Goal: Task Accomplishment & Management: Complete application form

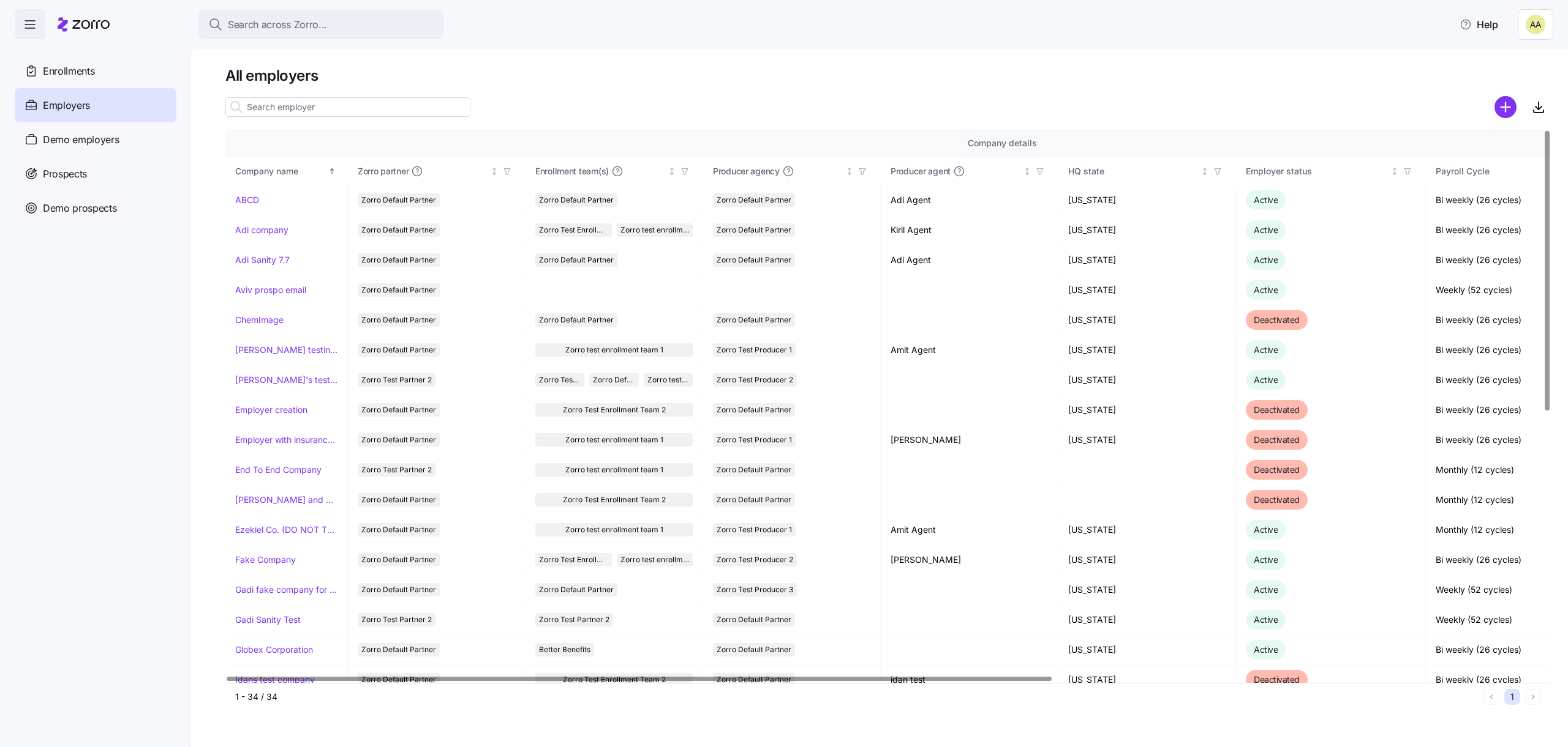
click at [707, 107] on div at bounding box center [888, 107] width 1325 height 24
click at [124, 132] on div "Demo employers" at bounding box center [95, 139] width 161 height 34
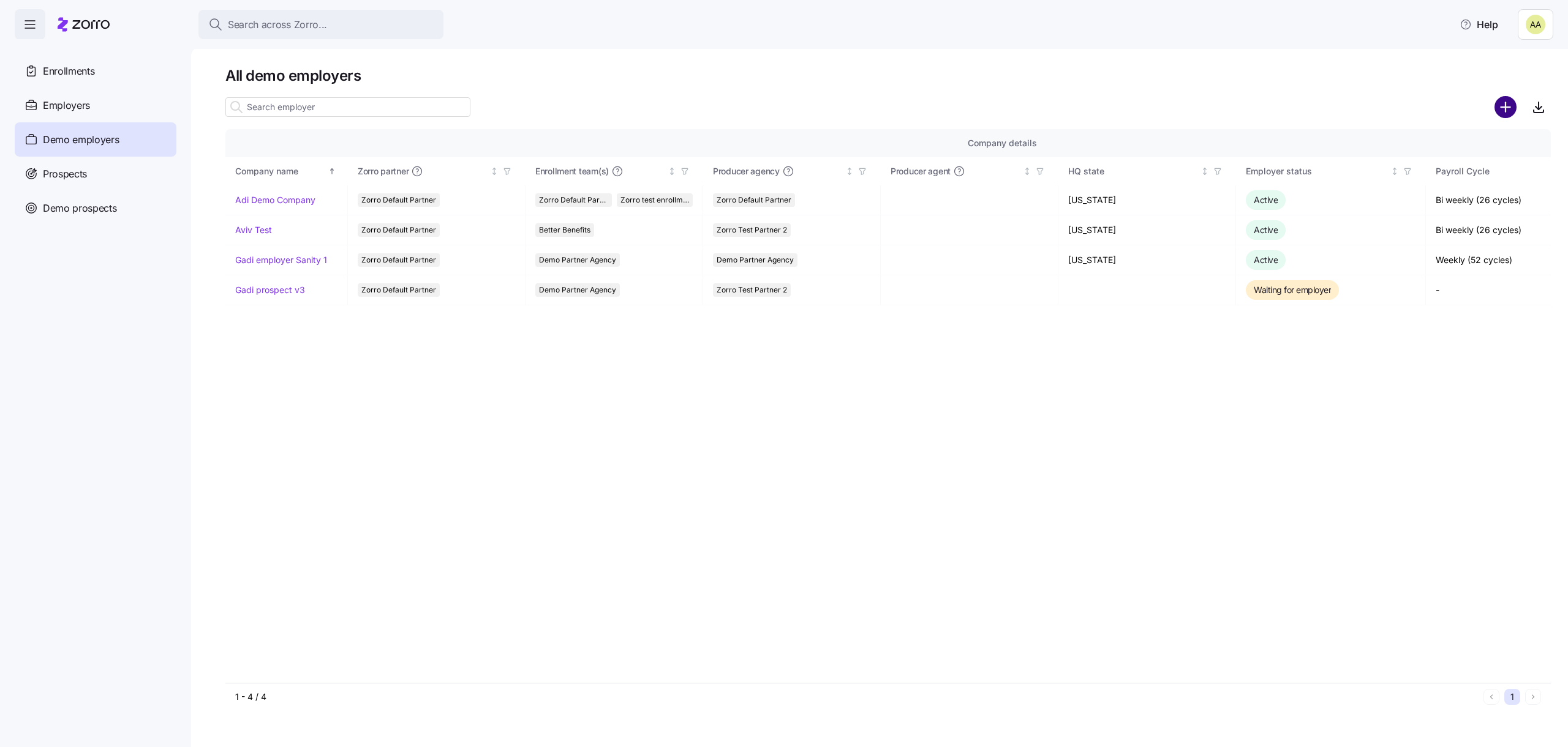
click at [1506, 115] on circle "add icon" at bounding box center [1506, 108] width 20 height 20
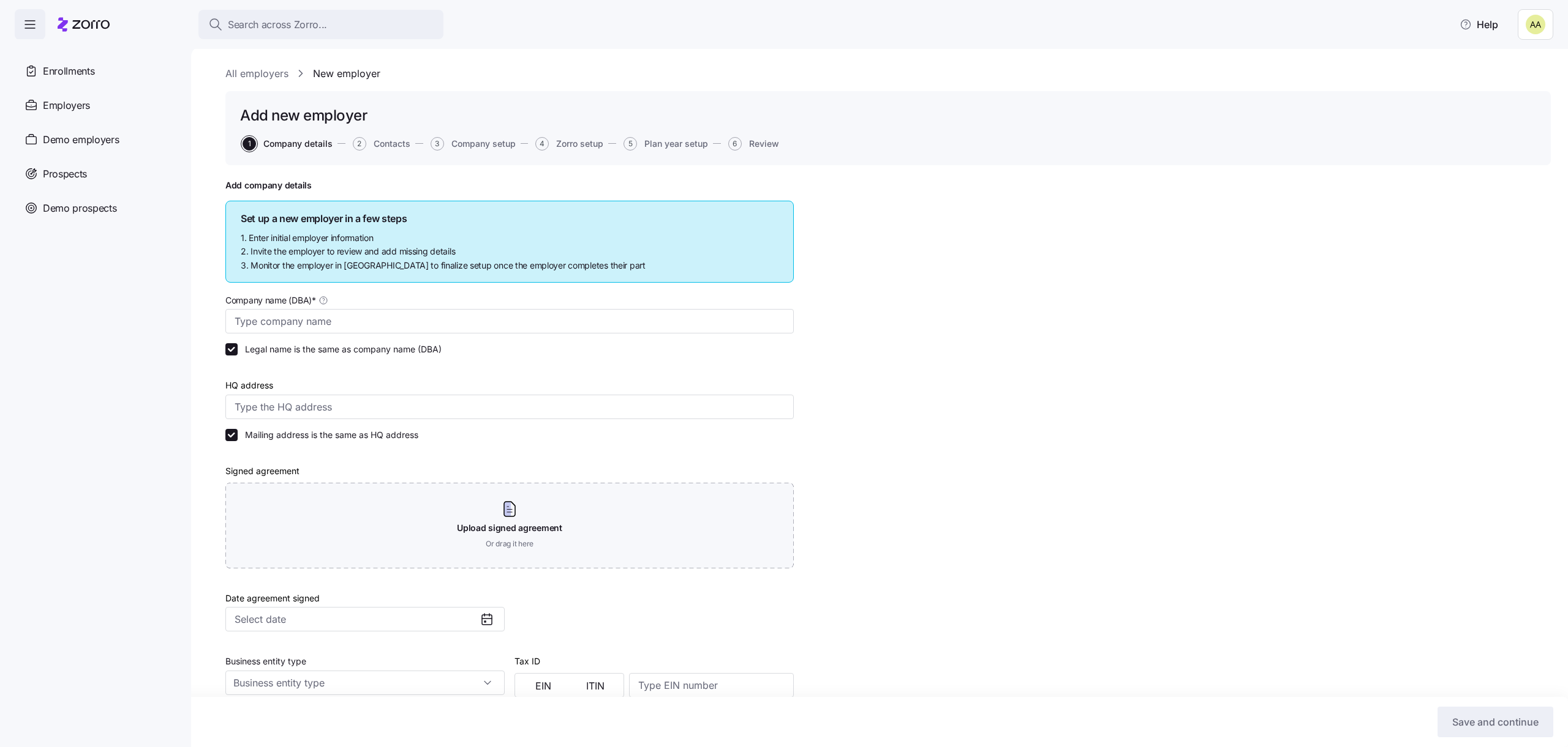
click at [610, 303] on div "Company name (DBA) *" at bounding box center [509, 313] width 568 height 41
click at [610, 308] on div "Company name (DBA) *" at bounding box center [509, 313] width 568 height 41
click at [610, 317] on input "Company name (DBA) *" at bounding box center [509, 321] width 568 height 24
type input "Adi Sanity Oct12"
click at [420, 395] on input "HQ address" at bounding box center [509, 407] width 568 height 24
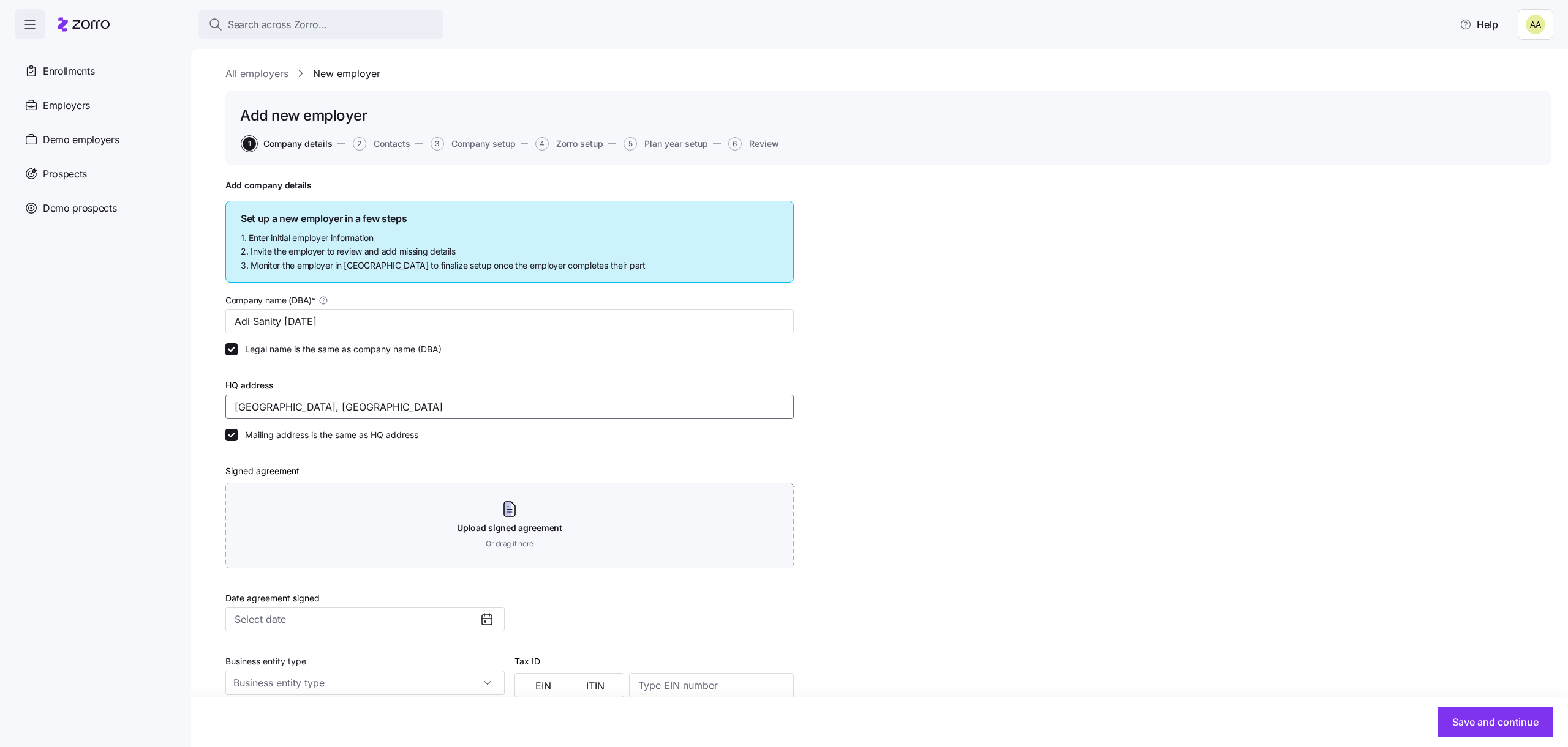
click at [371, 400] on input "Ocean Ave, Brooklyn, NY, USA" at bounding box center [509, 407] width 568 height 24
click at [372, 400] on input "Ocean Ave, Brooklyn, NY, USA" at bounding box center [509, 407] width 568 height 24
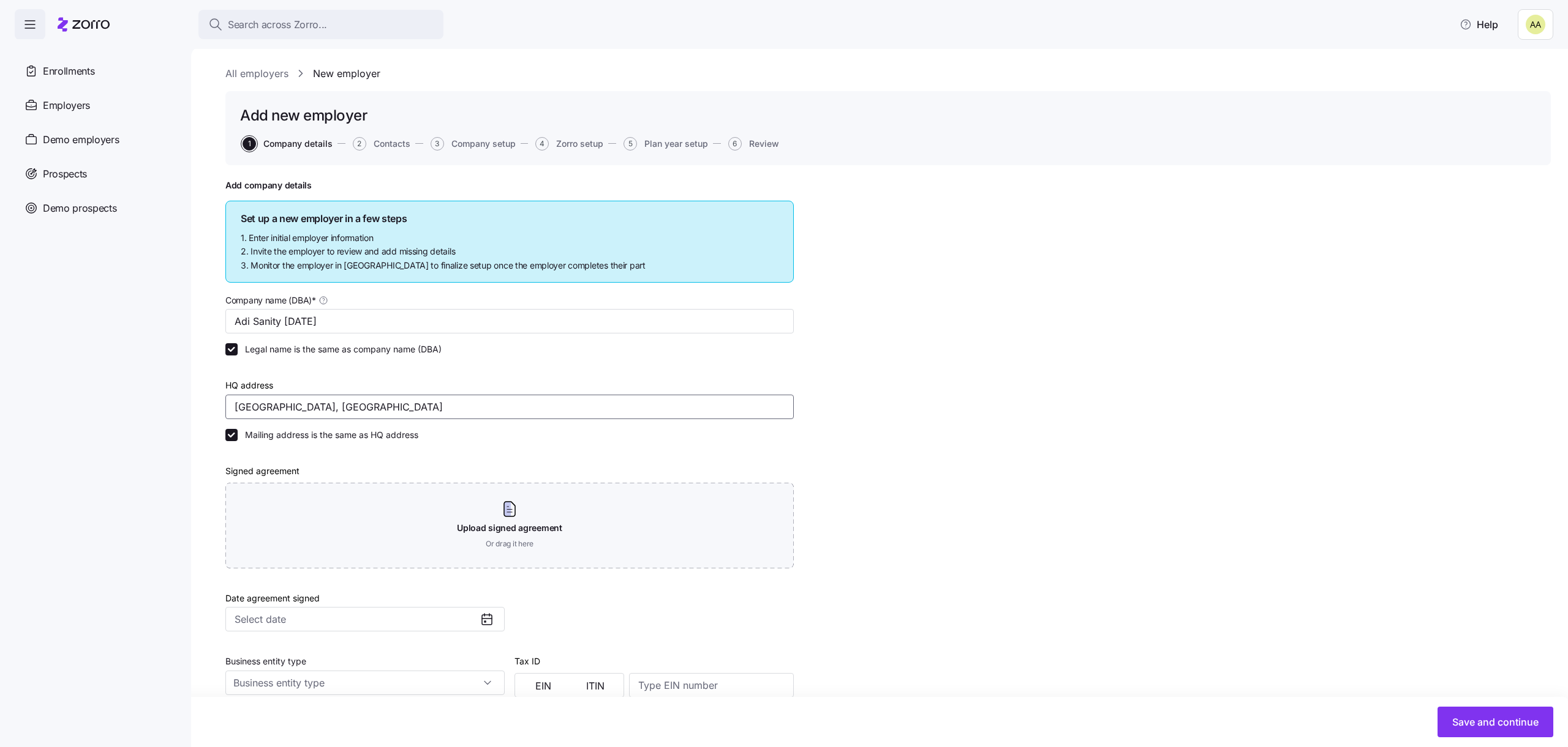
click at [372, 400] on input "Ocean Ave, Brooklyn, NY, USA" at bounding box center [509, 407] width 568 height 24
type input "Ovcen Rd, Lake Township, MI 48725, USA"
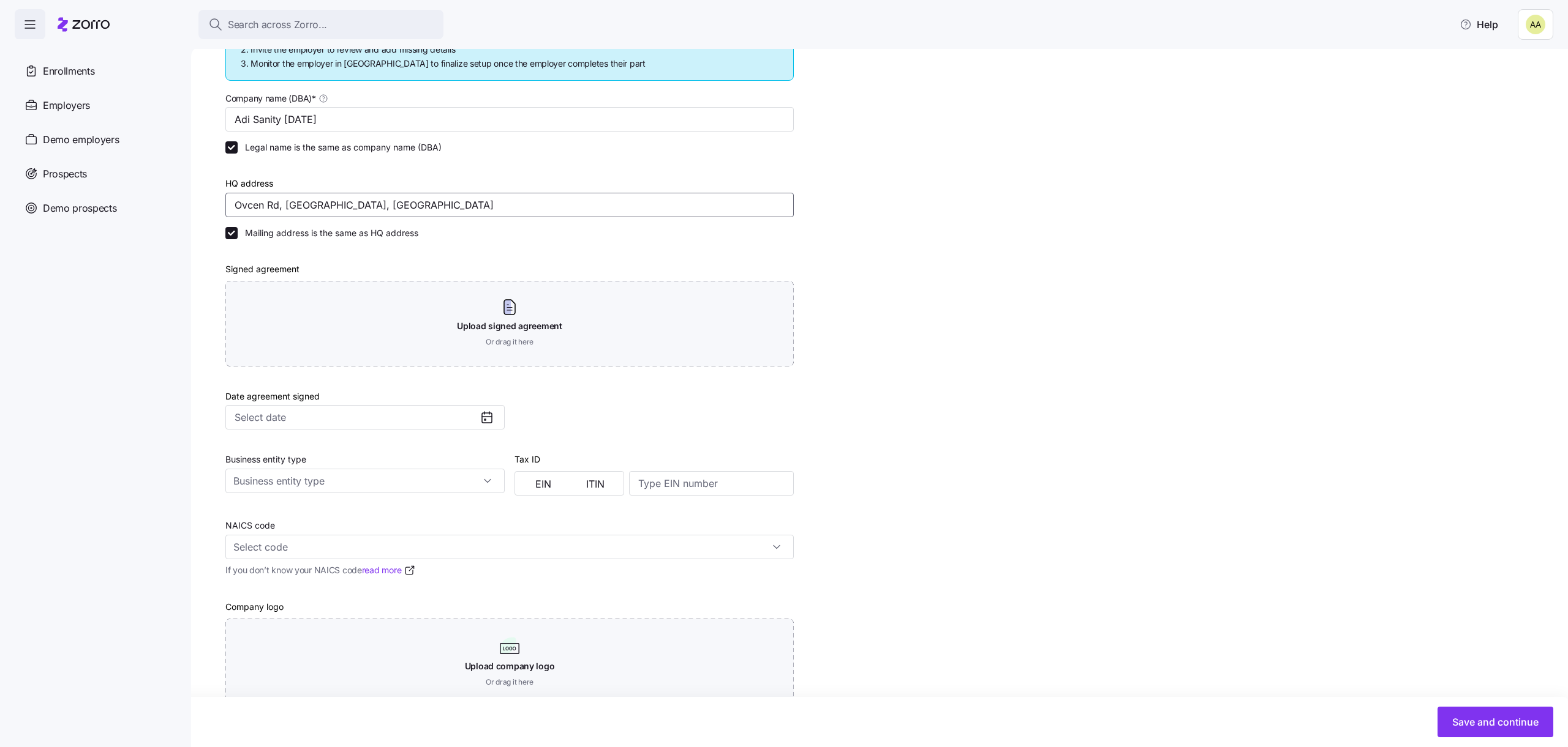
scroll to position [202, 0]
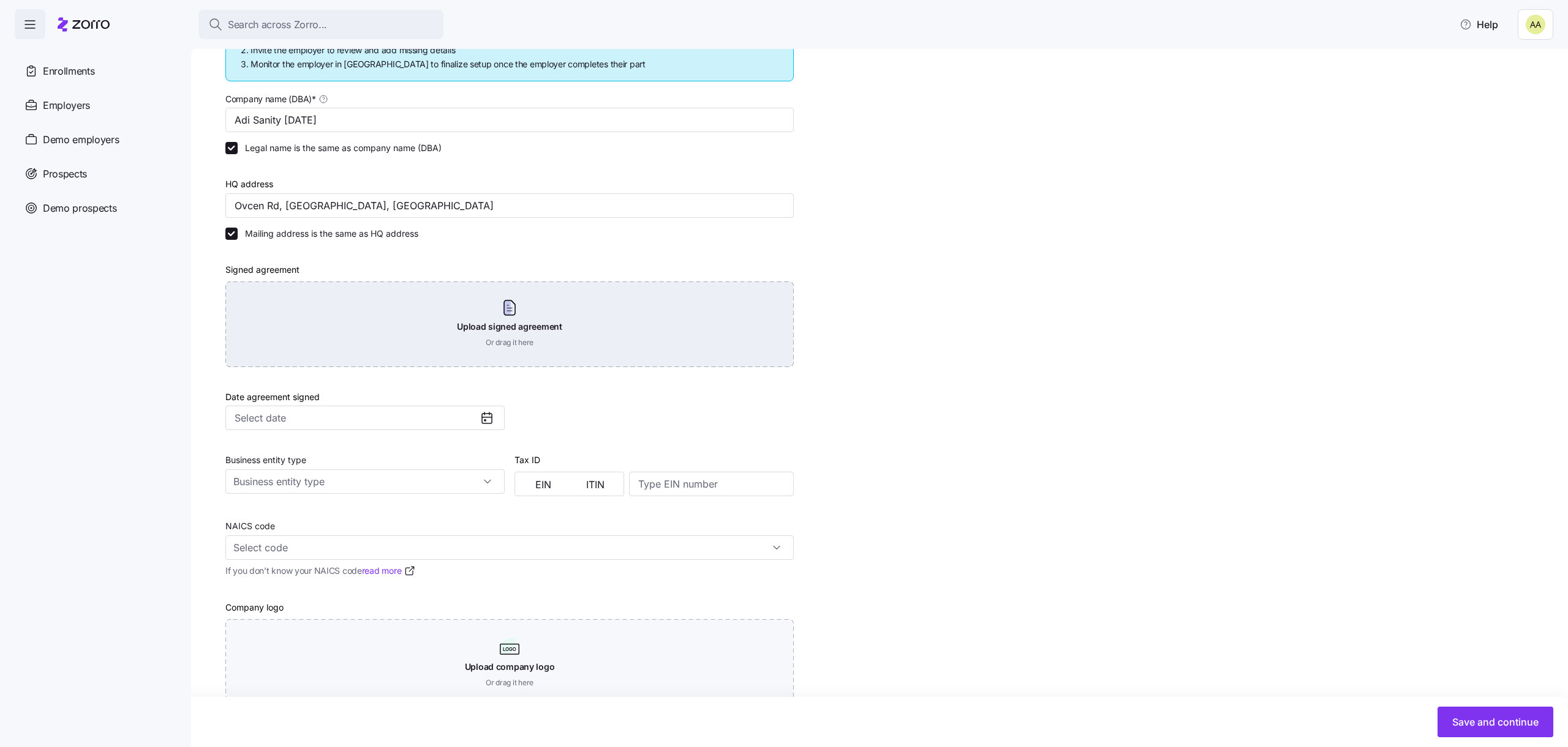
click at [384, 313] on div "Upload signed agreement Or drag it here" at bounding box center [509, 324] width 568 height 86
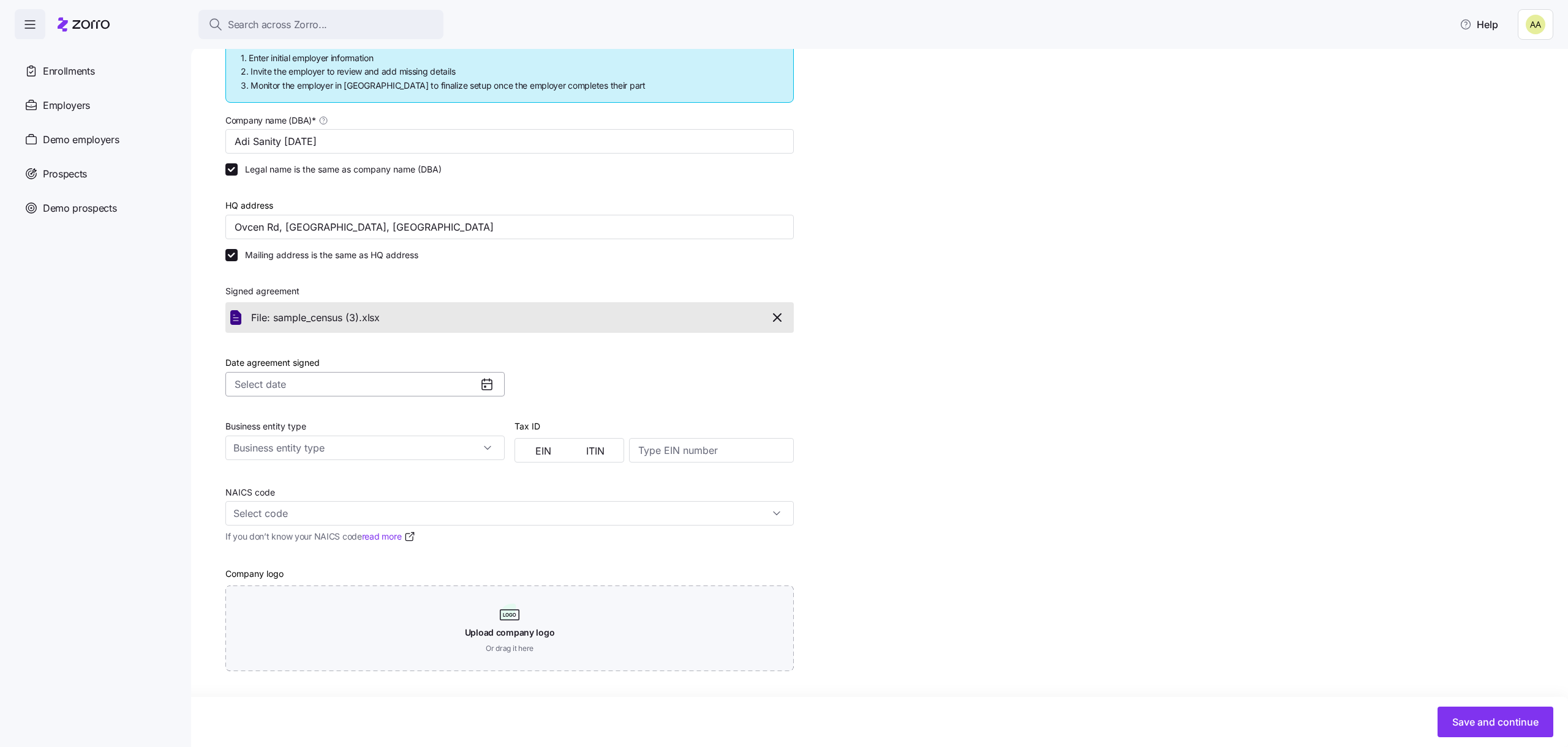
scroll to position [180, 0]
click at [360, 376] on input "Date agreement signed" at bounding box center [365, 384] width 279 height 24
click at [349, 496] on button "10" at bounding box center [354, 500] width 26 height 26
type input "October 10, 2025"
click at [357, 455] on input "Business entity type" at bounding box center [365, 448] width 279 height 24
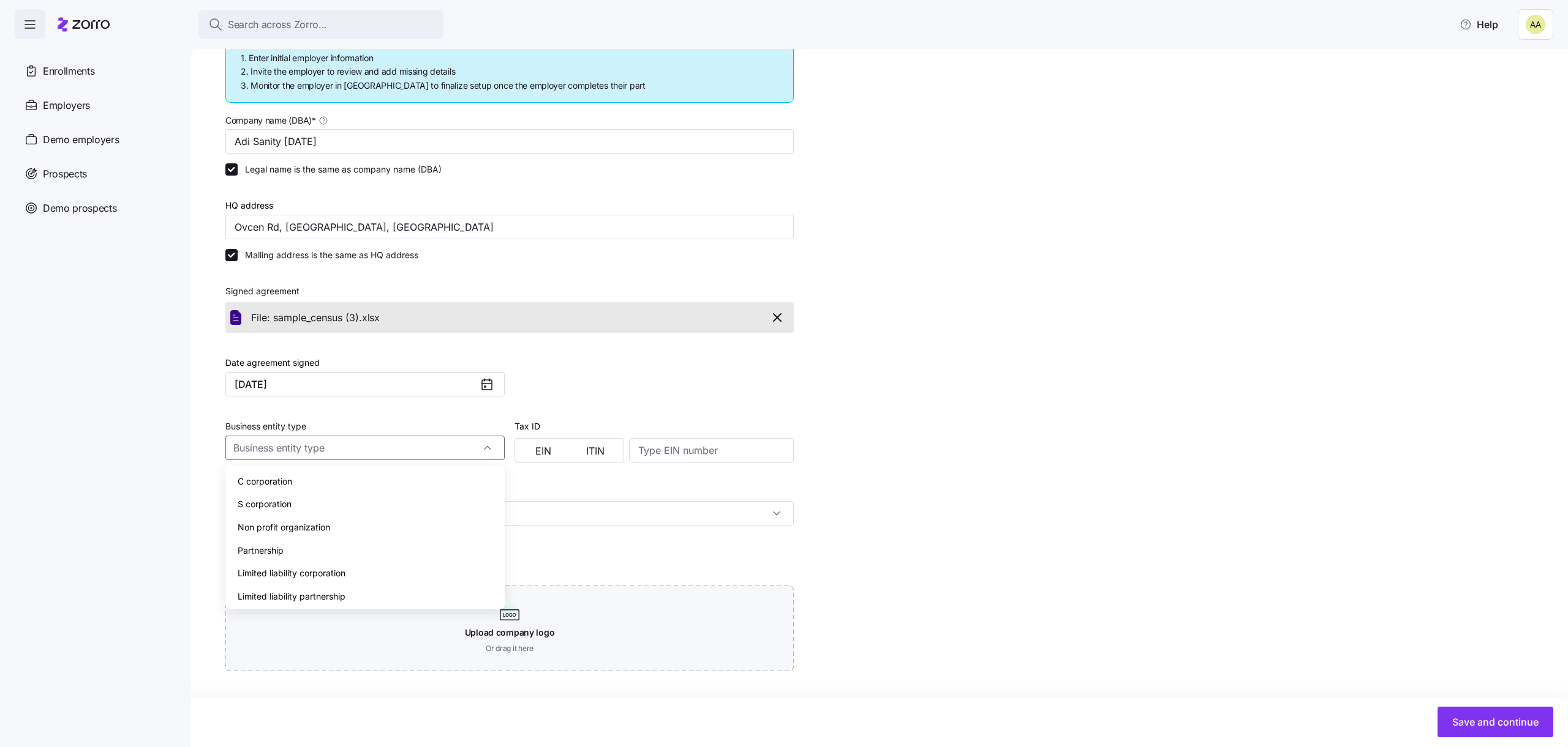
click at [347, 508] on div "S corporation" at bounding box center [365, 504] width 270 height 24
type input "S corporation"
click at [564, 454] on button "EIN" at bounding box center [544, 450] width 52 height 19
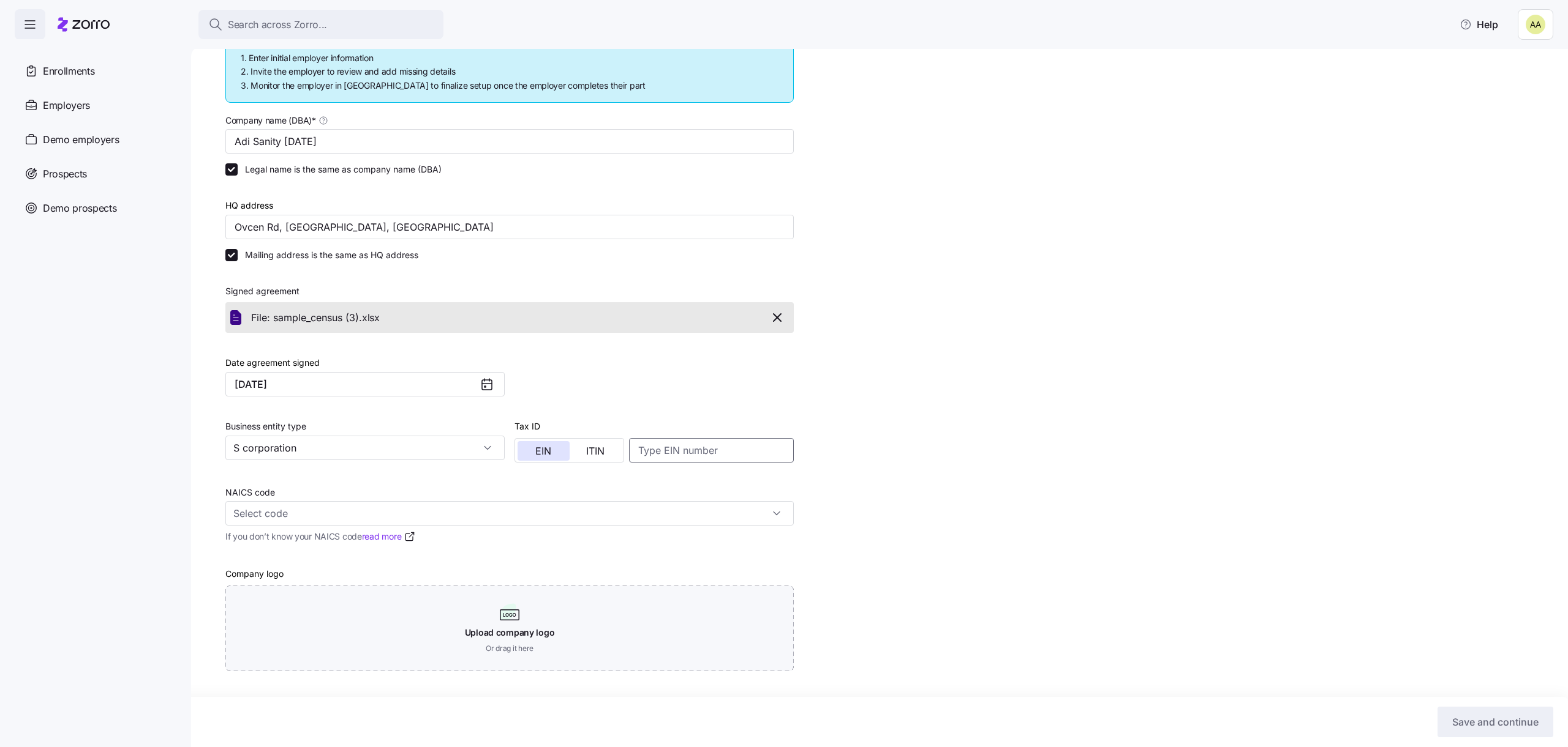
click at [723, 450] on input at bounding box center [711, 450] width 165 height 24
type input "864531233"
click at [377, 512] on input "NAICS code" at bounding box center [509, 513] width 568 height 24
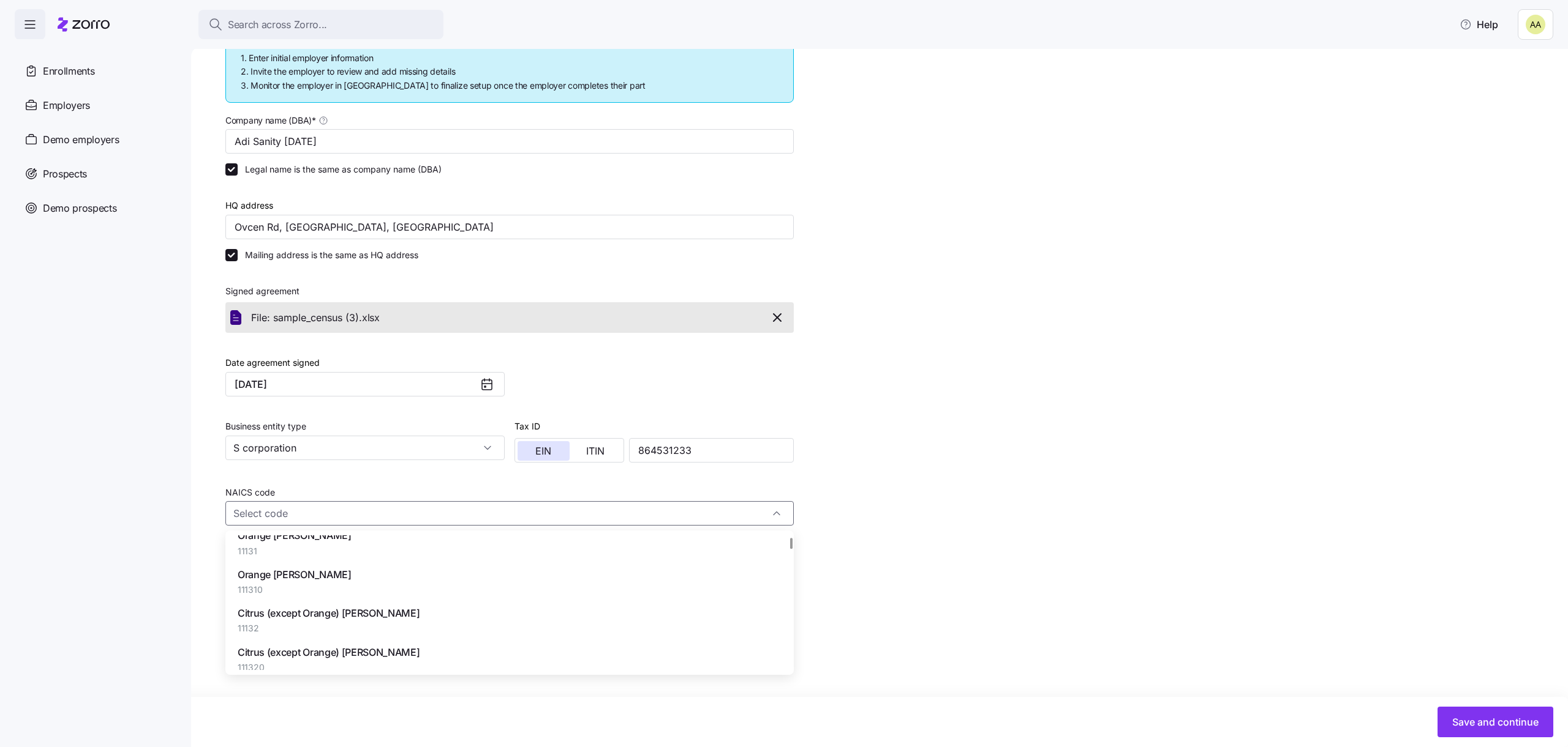
scroll to position [907, 0]
click at [362, 624] on span "11132" at bounding box center [329, 628] width 182 height 13
type input "11132 - Citrus (except Orange) Groves"
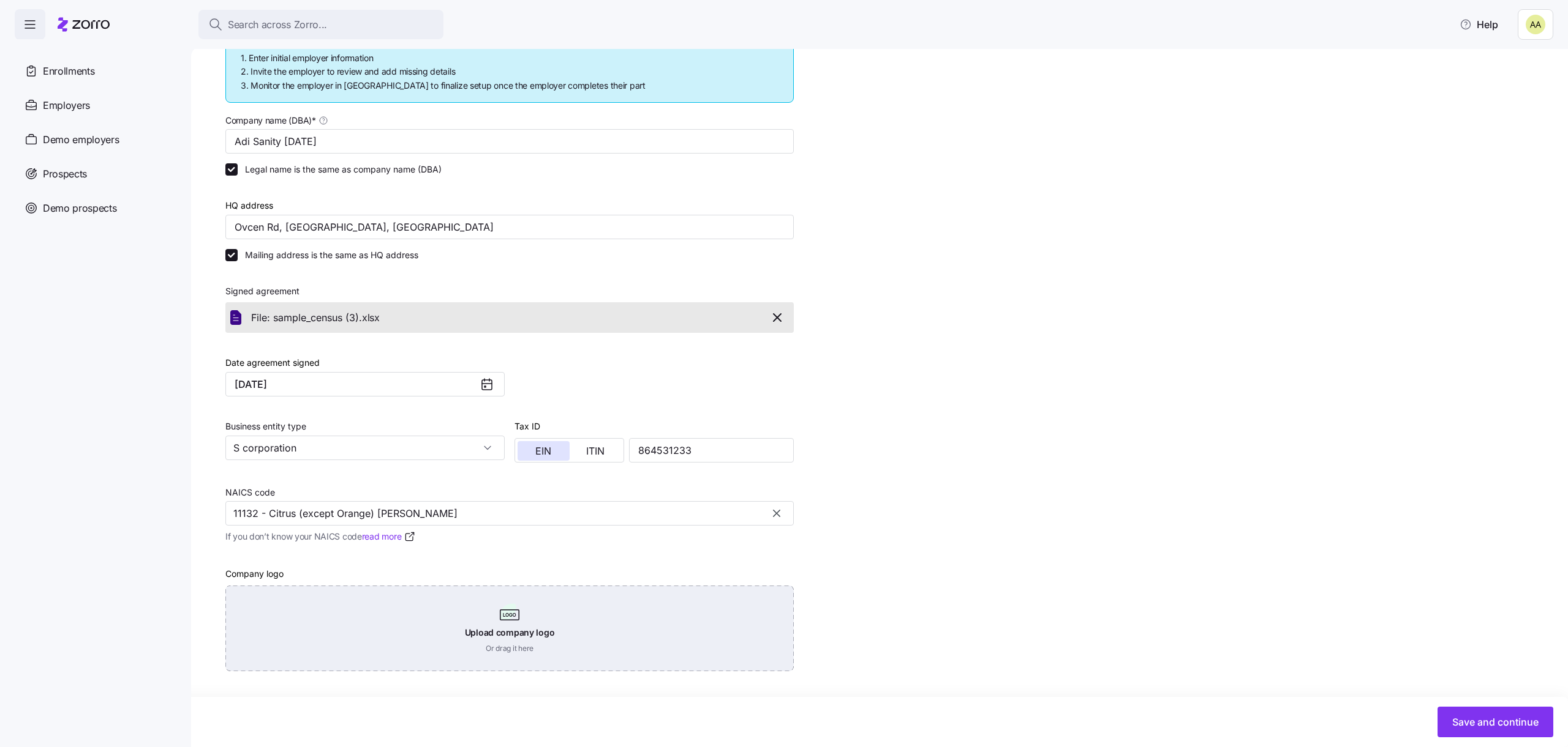
click at [434, 623] on div "Upload company logo Or drag it here" at bounding box center [509, 629] width 568 height 86
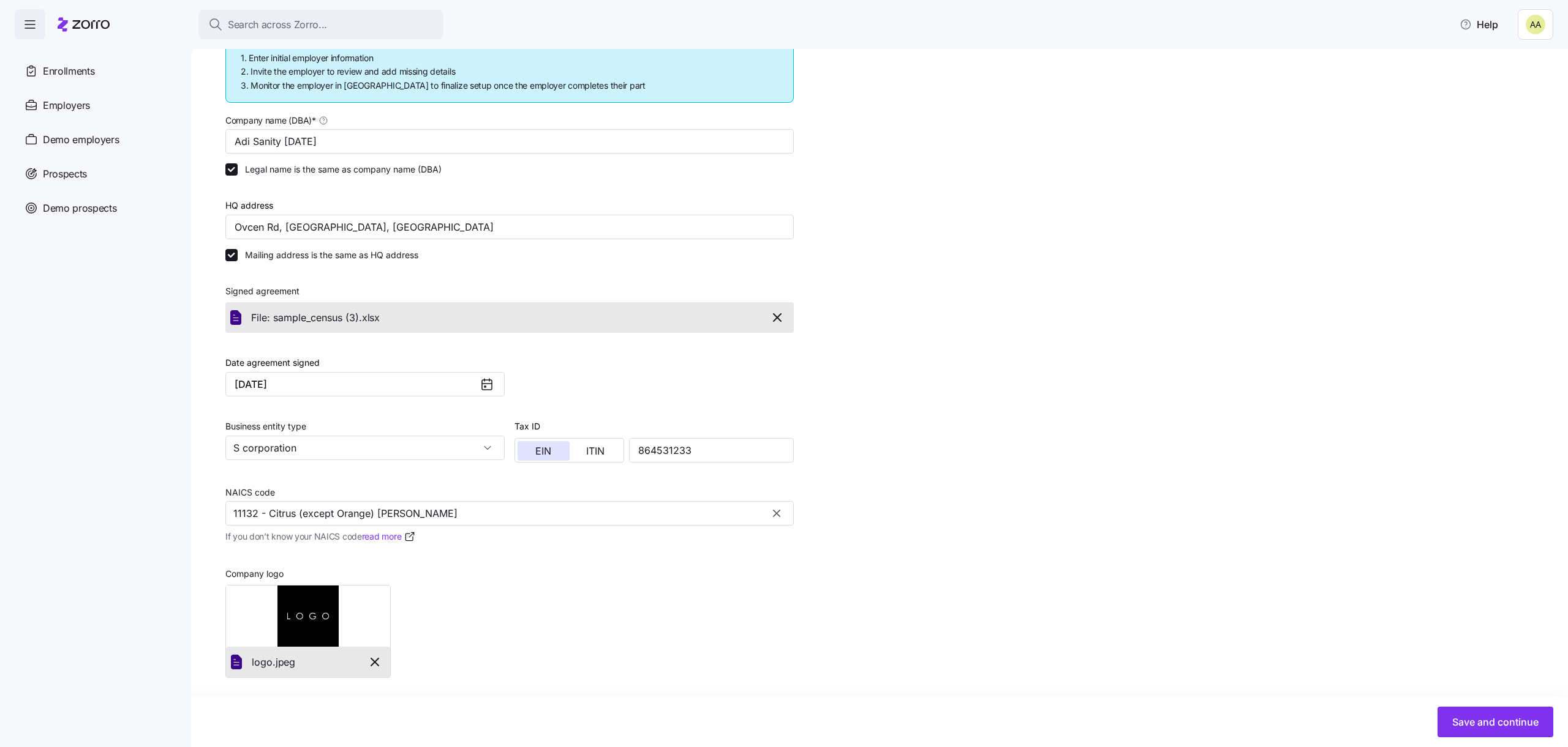
scroll to position [187, 0]
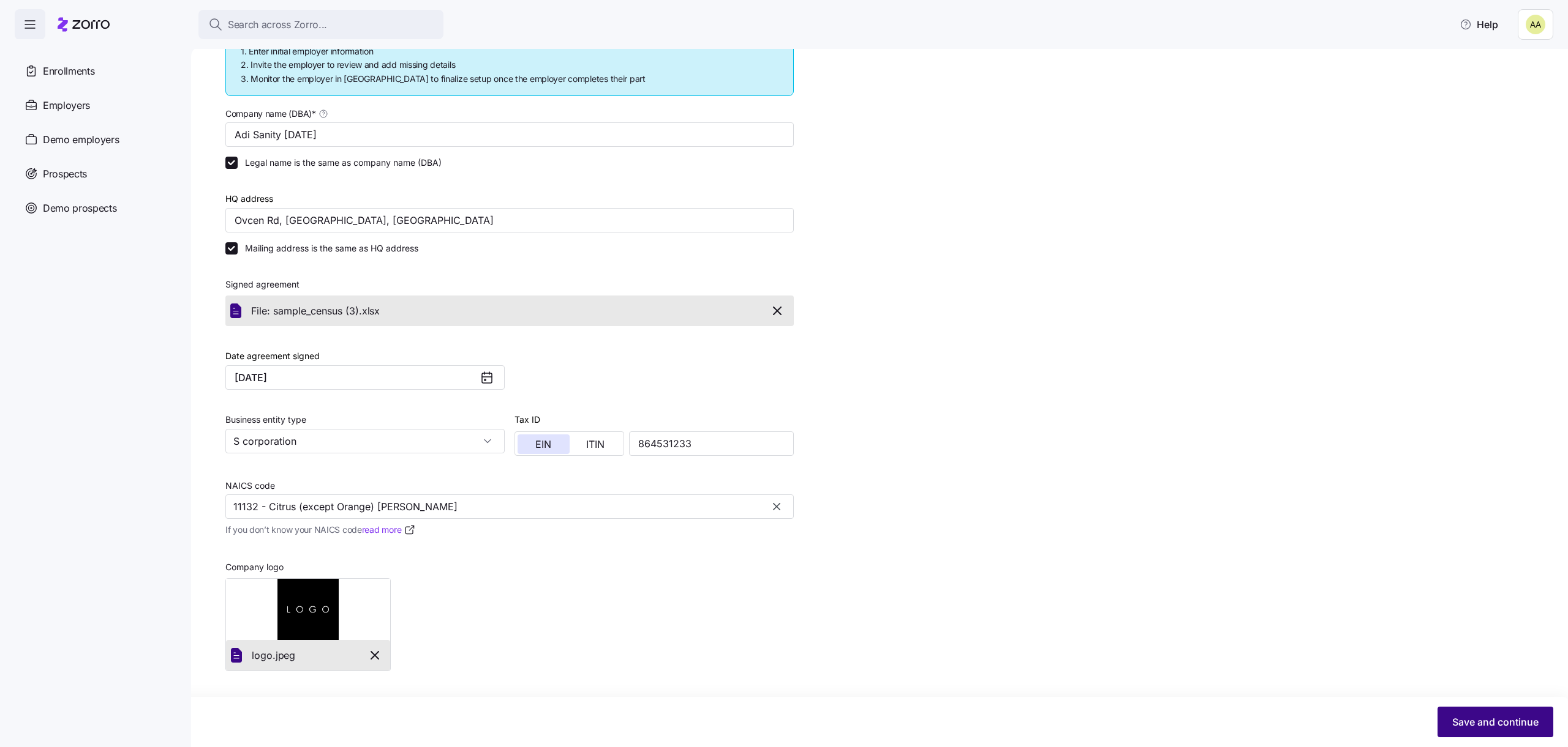
click at [1473, 716] on span "Save and continue" at bounding box center [1495, 722] width 87 height 14
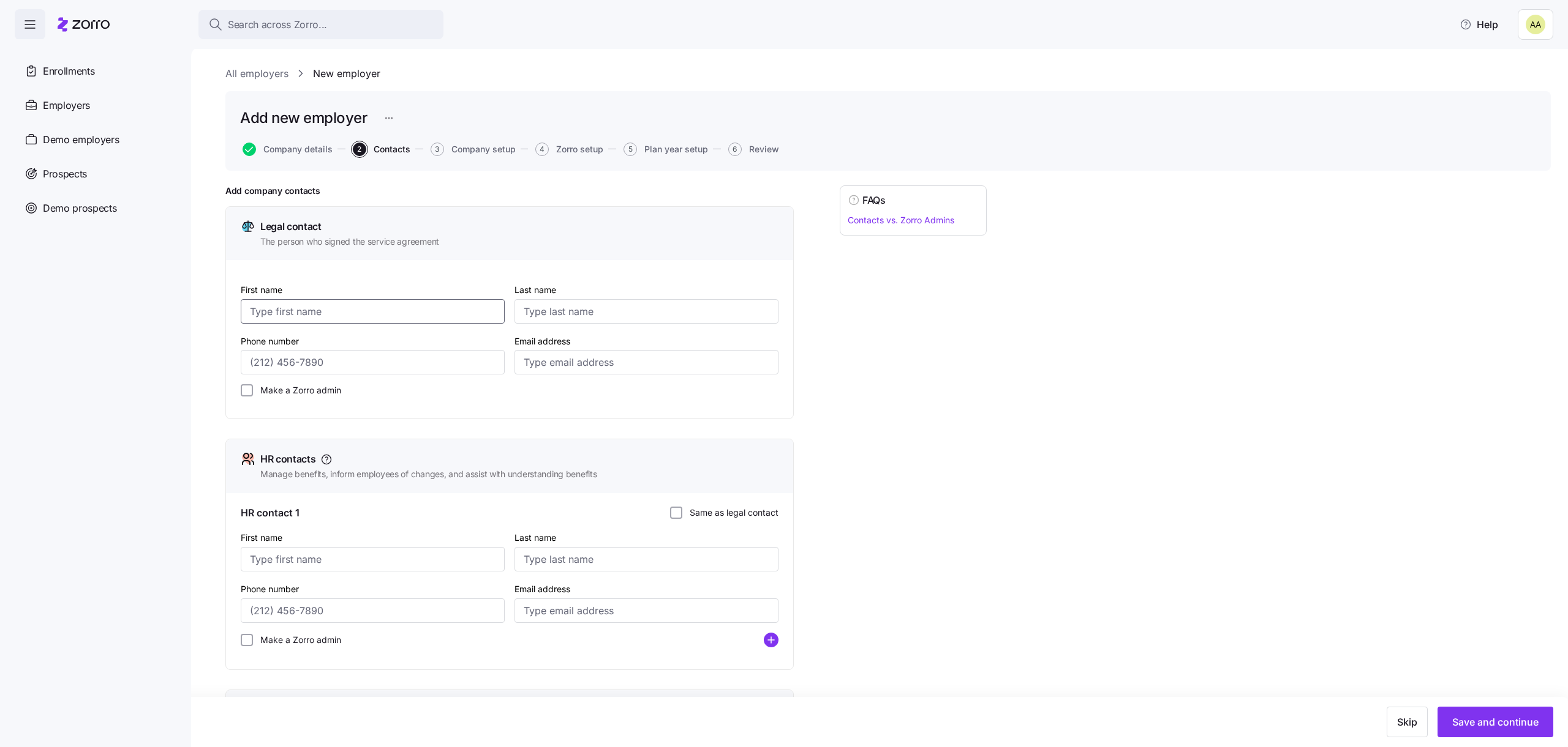
click at [381, 296] on div "First name" at bounding box center [372, 303] width 264 height 42
type input ","
type input "xcvxcv"
type input "xcvcxv"
type input "(654) 231-3333"
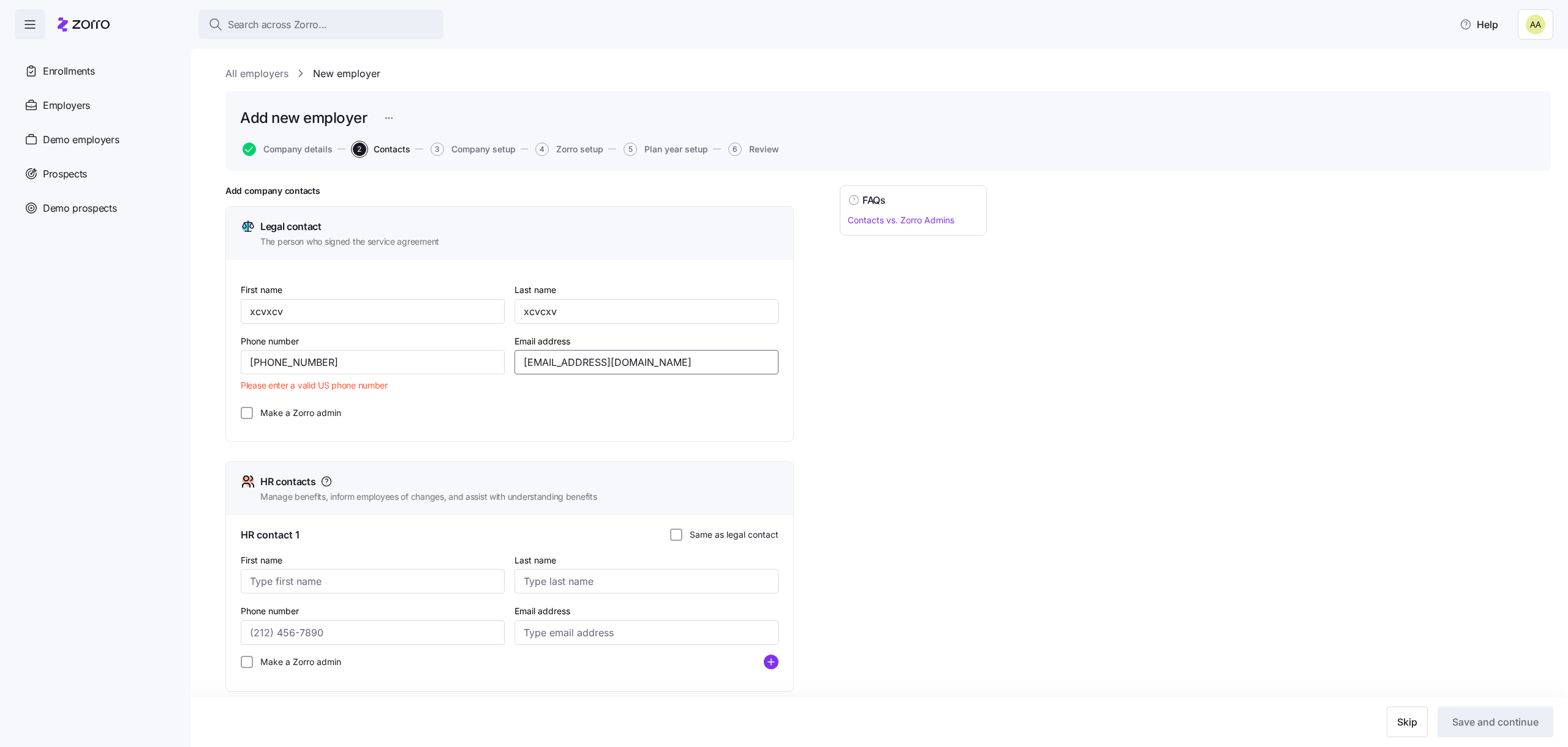
type input "adi.s+xcvvxx@myzorro.co"
click at [246, 413] on input "Make a Zorro admin" at bounding box center [246, 413] width 13 height 13
checkbox input "true"
click at [330, 381] on span "Please enter a valid US phone number" at bounding box center [314, 386] width 147 height 13
click at [330, 375] on div "(654) 231-3333" at bounding box center [372, 362] width 264 height 24
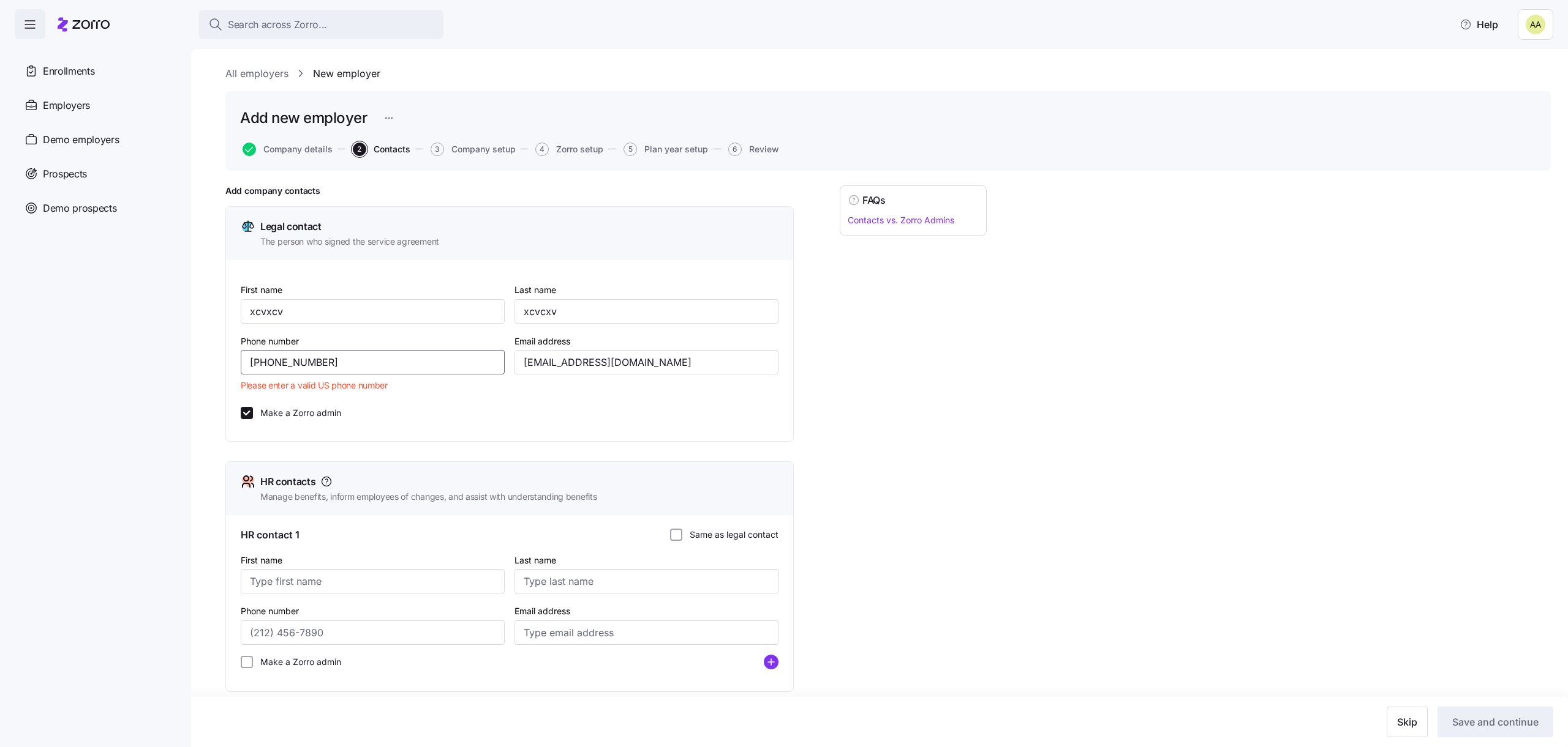
click at [330, 364] on input "(654) 231-3333" at bounding box center [372, 362] width 264 height 24
click at [191, 369] on nav "Enrollments Employers Demo employers Prospects Demo prospects Agencies" at bounding box center [95, 393] width 191 height 708
click at [282, 353] on input "(654) 231-8511" at bounding box center [372, 362] width 264 height 24
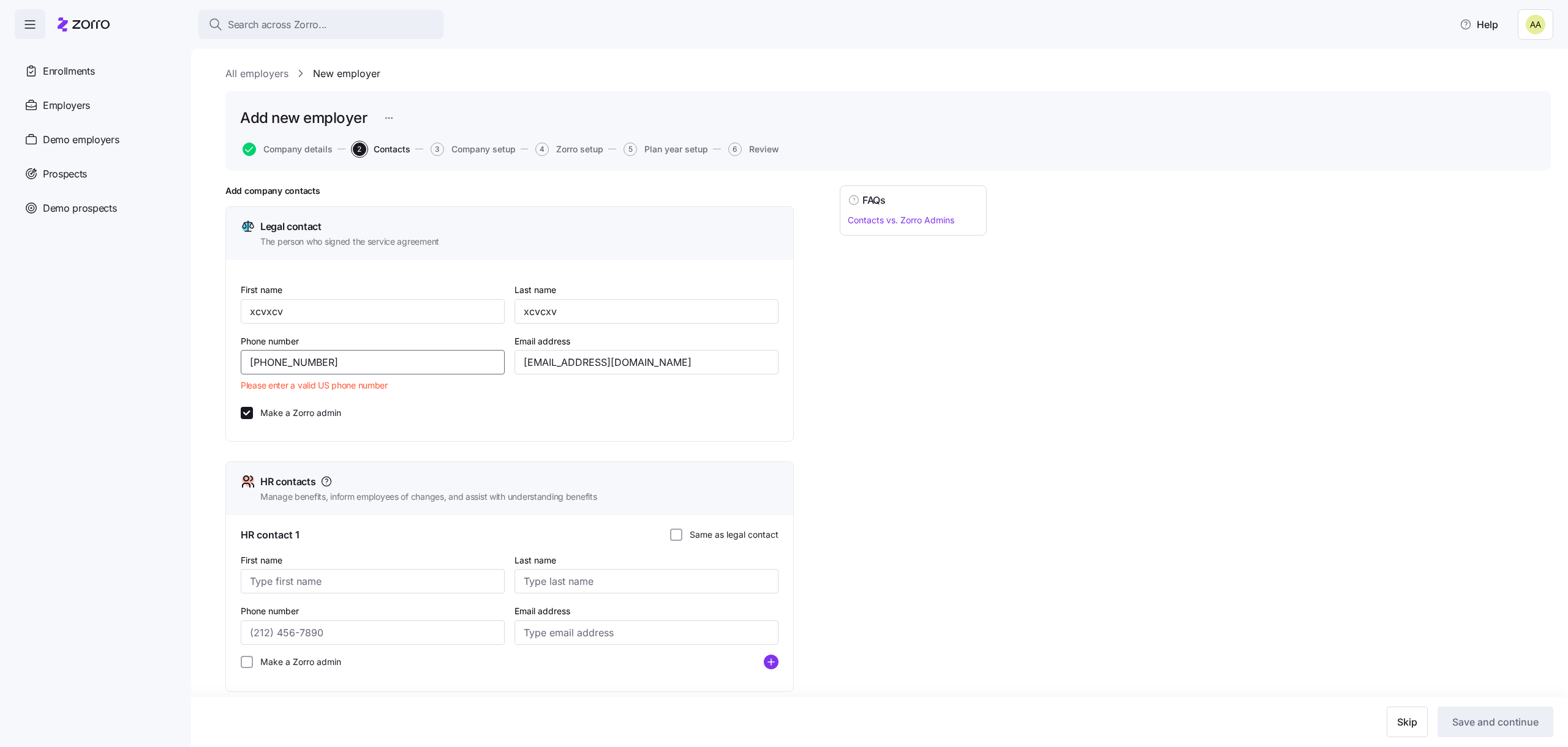
click at [282, 353] on input "(654) 231-8511" at bounding box center [372, 362] width 264 height 24
click at [171, 441] on nav "Enrollments Employers Demo employers Prospects Demo prospects Agencies" at bounding box center [95, 393] width 191 height 708
click at [260, 371] on input "(897) 645-3332" at bounding box center [372, 362] width 264 height 24
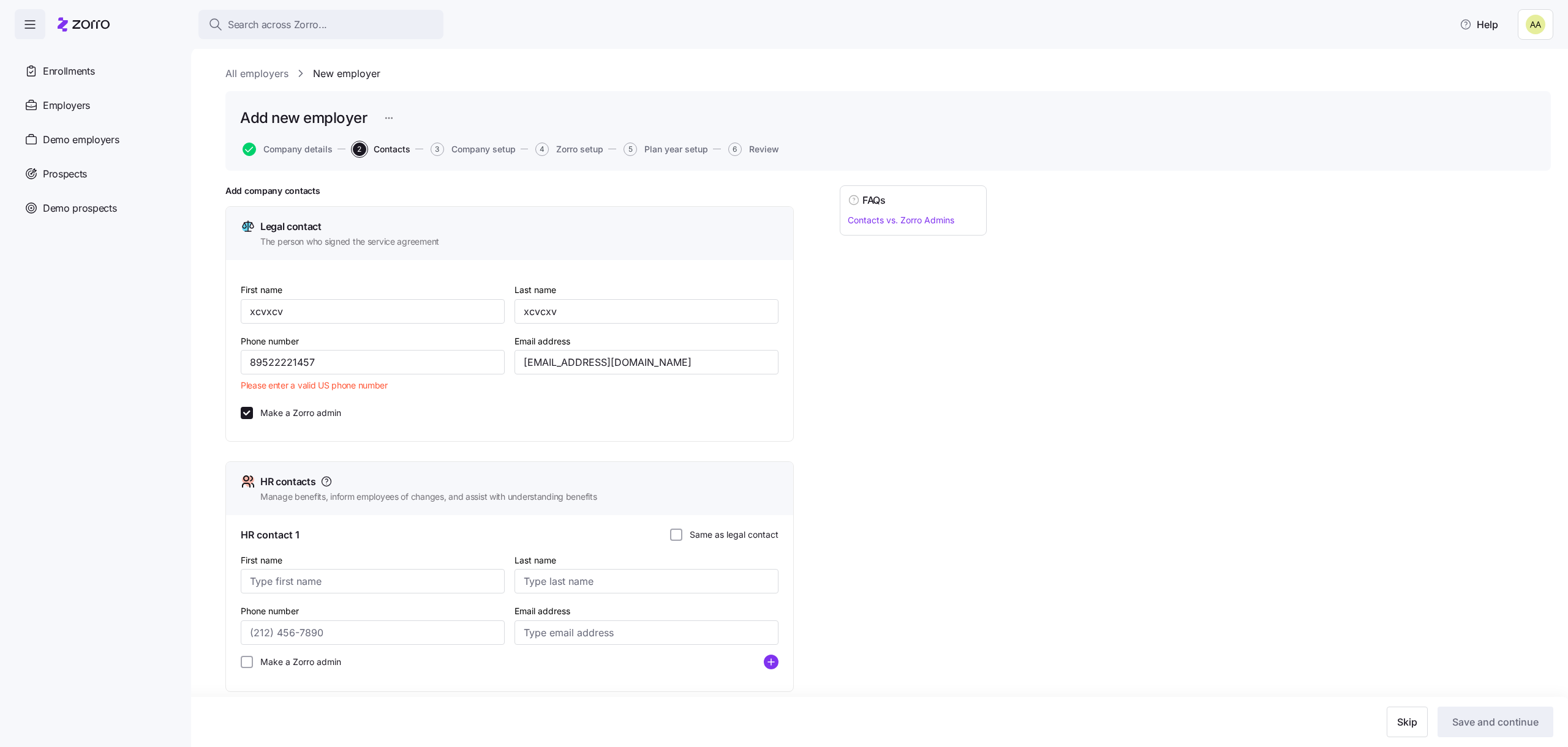
click at [166, 387] on nav "Enrollments Employers Demo employers Prospects Demo prospects Agencies" at bounding box center [95, 393] width 191 height 708
click at [295, 354] on input "89522221457" at bounding box center [372, 362] width 264 height 24
click at [294, 360] on input "(895) 222-2457" at bounding box center [372, 362] width 264 height 24
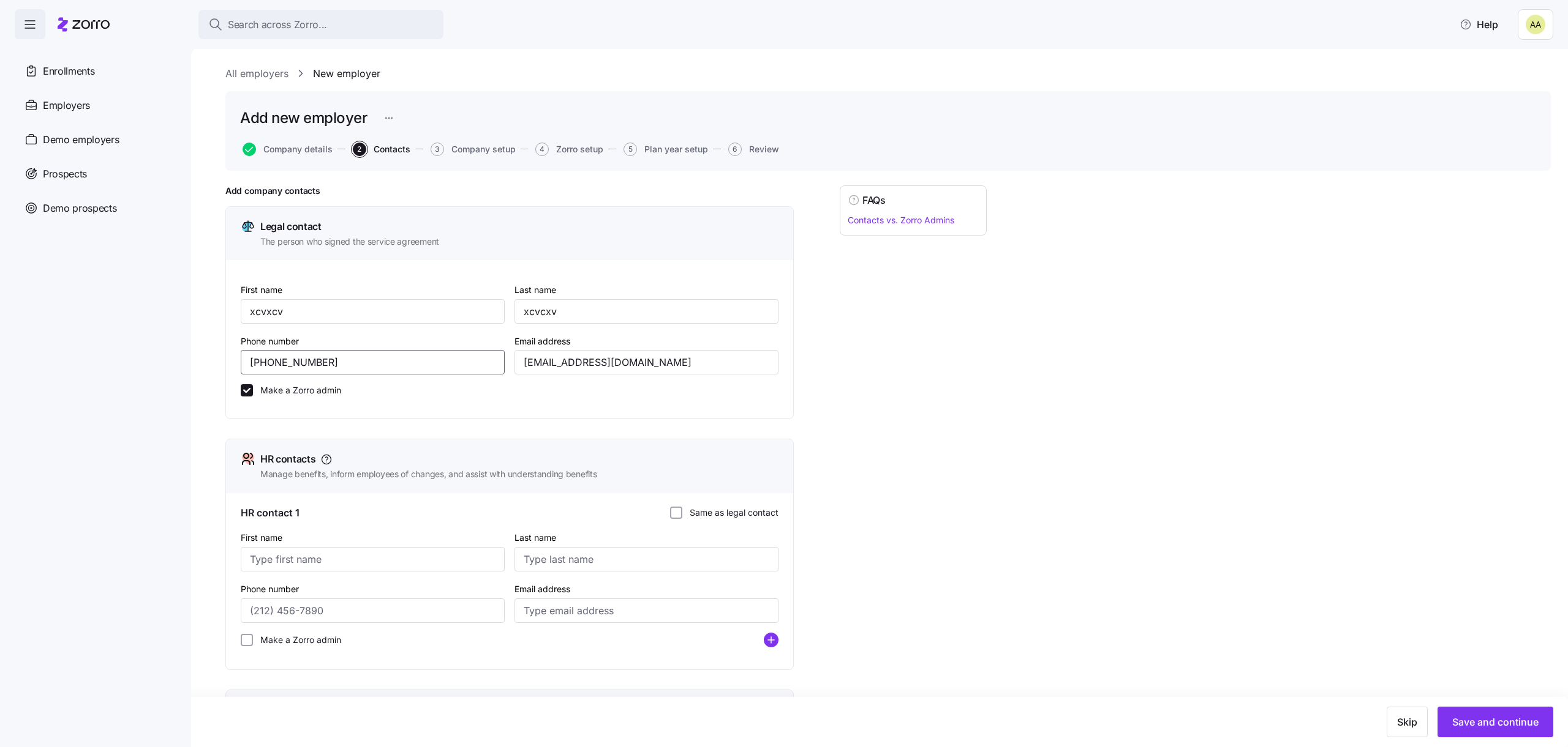
type input "(781) 521-2311"
click at [757, 510] on label "Same as legal contact" at bounding box center [731, 513] width 96 height 13
click at [683, 510] on input "Same as legal contact" at bounding box center [676, 513] width 13 height 13
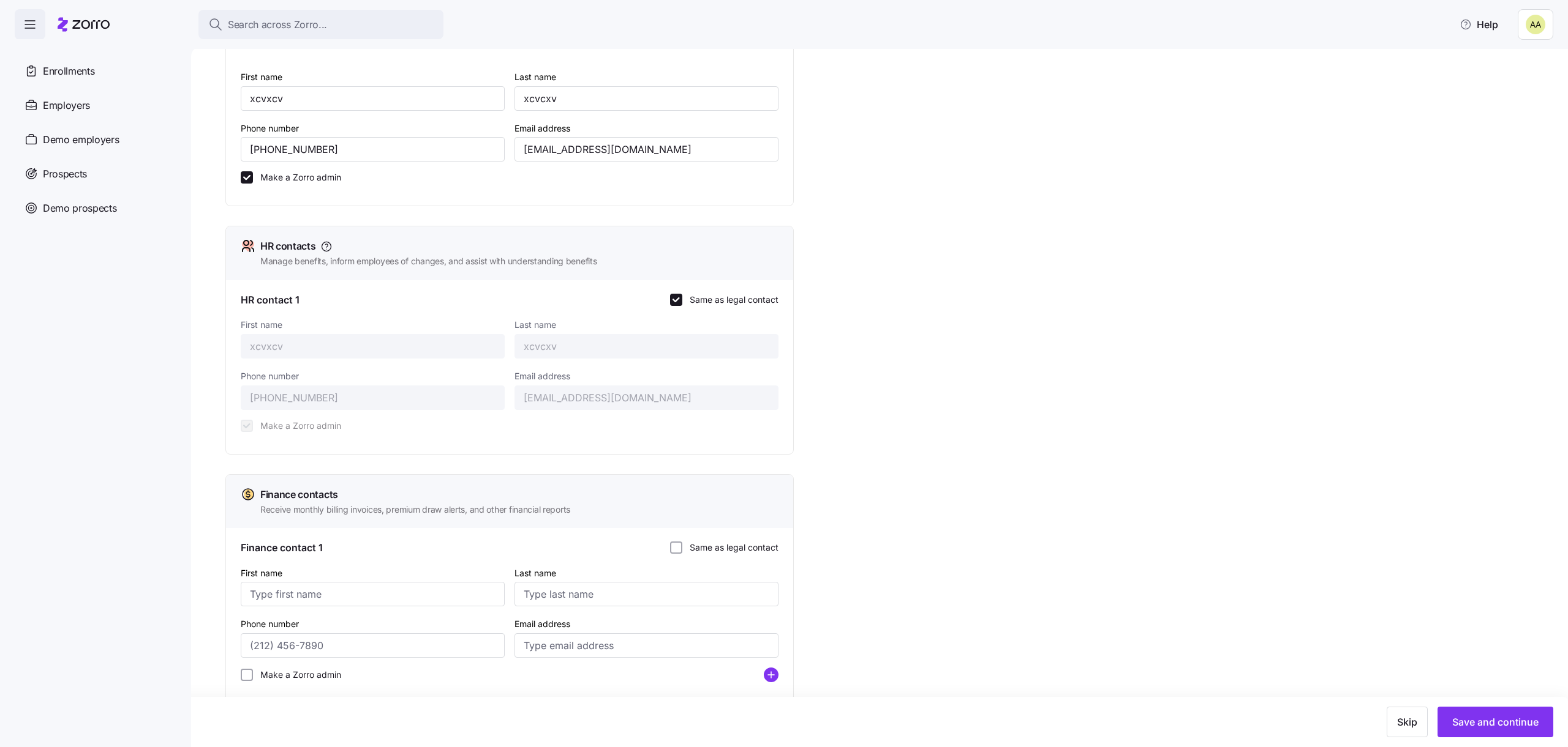
scroll to position [215, 0]
click at [746, 541] on label "Same as legal contact" at bounding box center [731, 545] width 96 height 13
click at [683, 541] on input "Same as legal contact" at bounding box center [676, 545] width 13 height 13
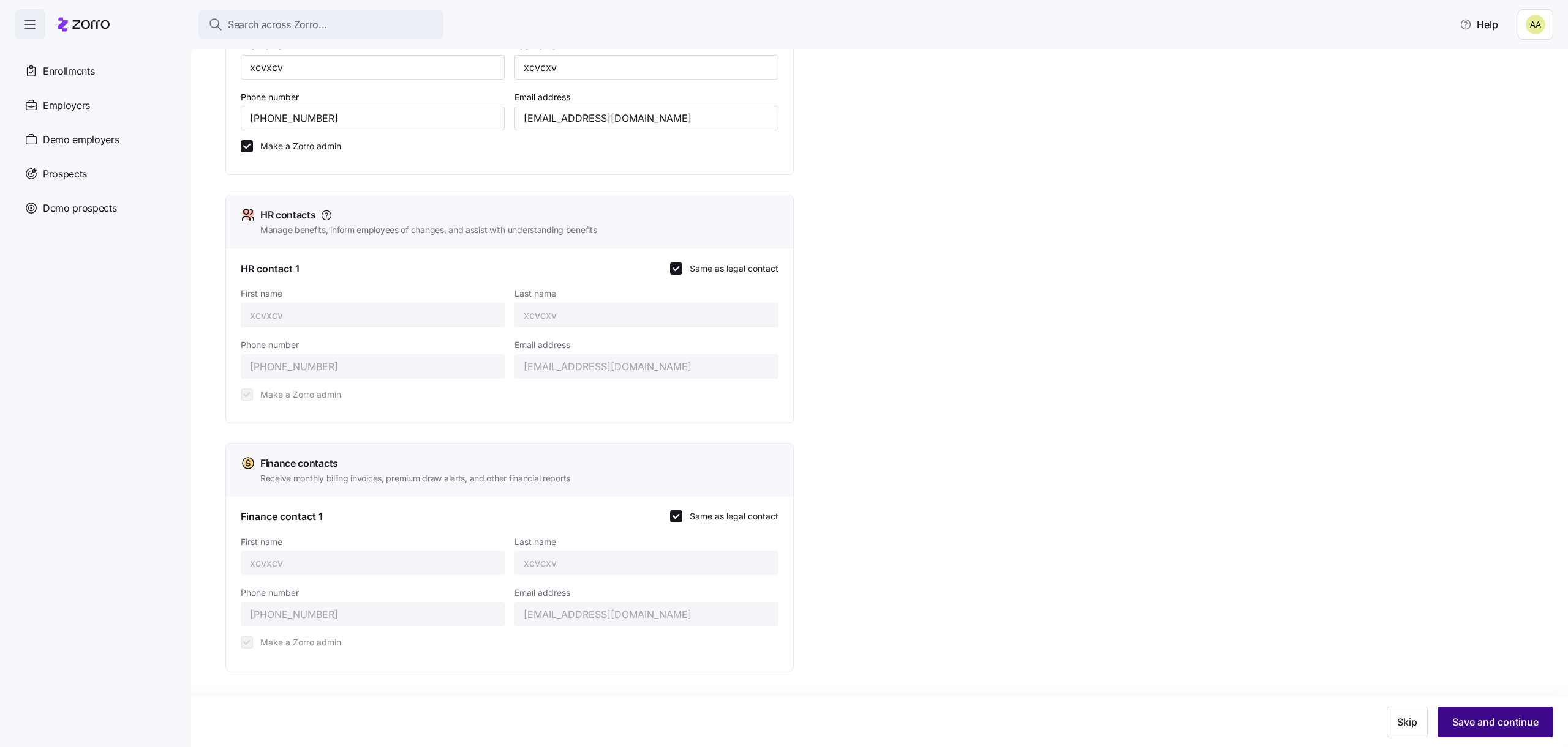
click at [1468, 733] on button "Save and continue" at bounding box center [1496, 722] width 116 height 30
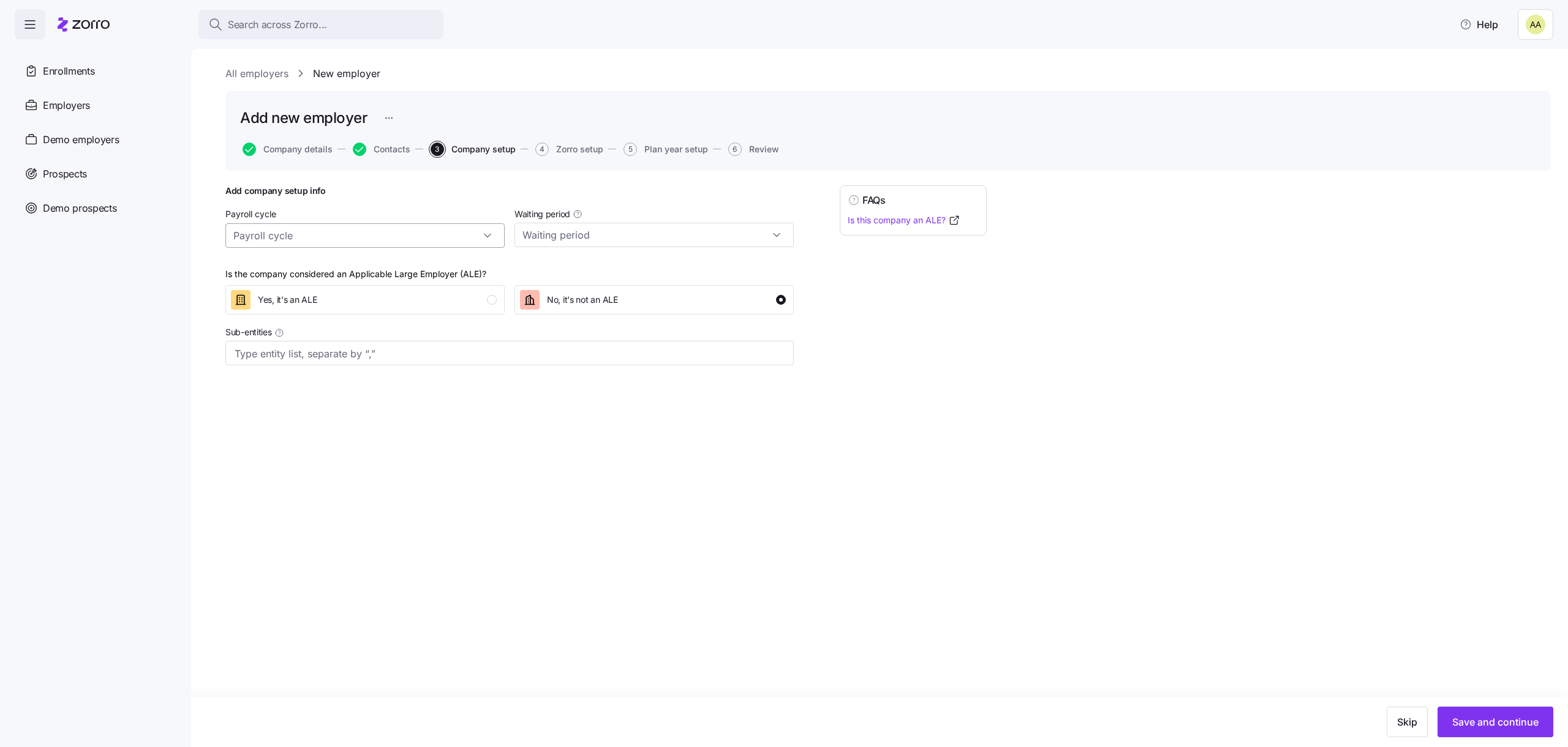
click at [326, 225] on input "Payroll cycle" at bounding box center [365, 235] width 279 height 24
click at [316, 292] on span "Bi weekly (26 cycles)" at bounding box center [281, 292] width 86 height 13
type input "Bi weekly (26 cycles)"
click at [578, 246] on input "Waiting period" at bounding box center [654, 234] width 279 height 24
click at [596, 309] on div "60 days" at bounding box center [654, 315] width 270 height 24
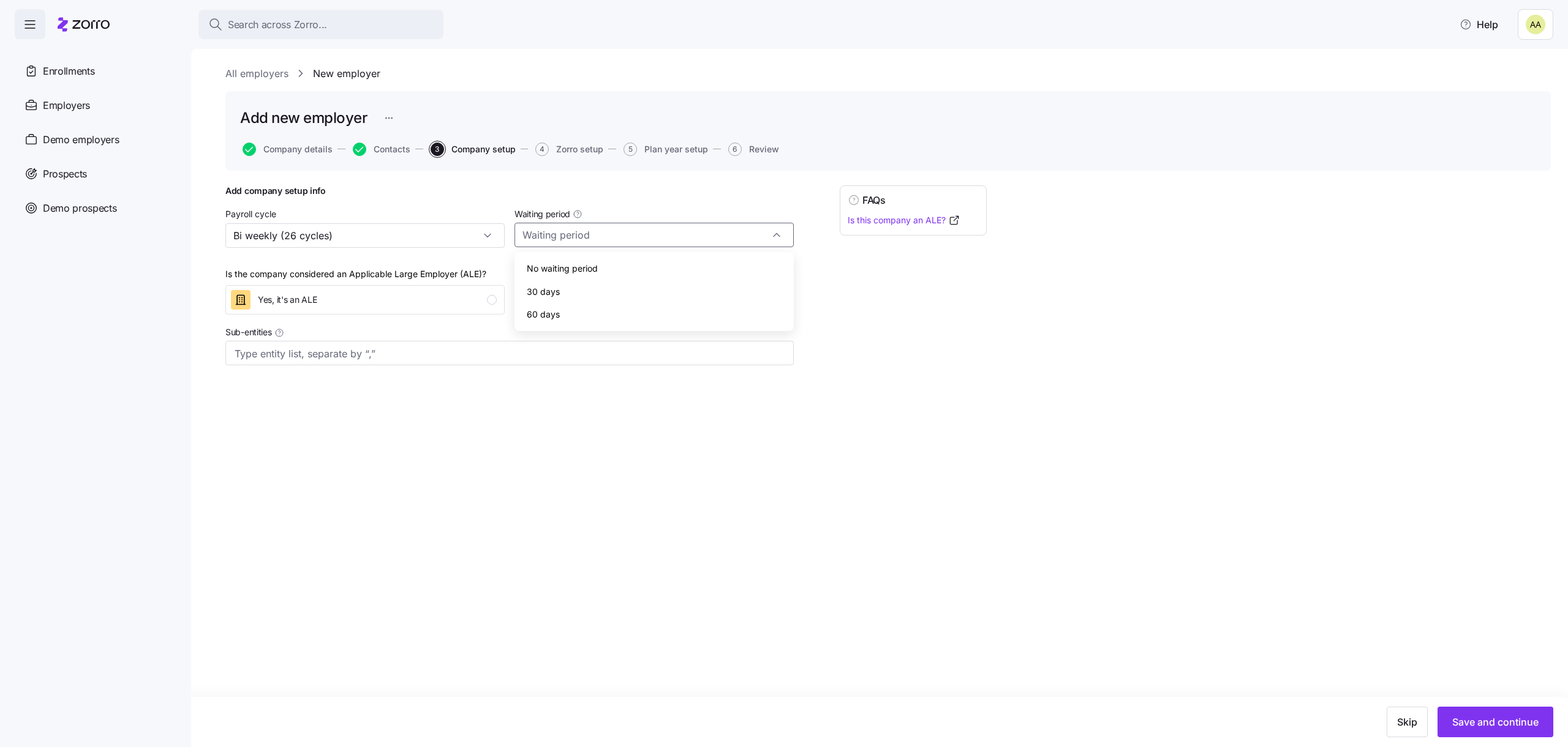
type input "60 days"
click at [405, 348] on input "Sub-entities" at bounding box center [497, 354] width 525 height 16
click at [854, 484] on div "All employers New employer Add new employer Company details Contacts 3 Company …" at bounding box center [879, 397] width 1377 height 701
click at [1490, 720] on span "Save and continue" at bounding box center [1495, 722] width 87 height 14
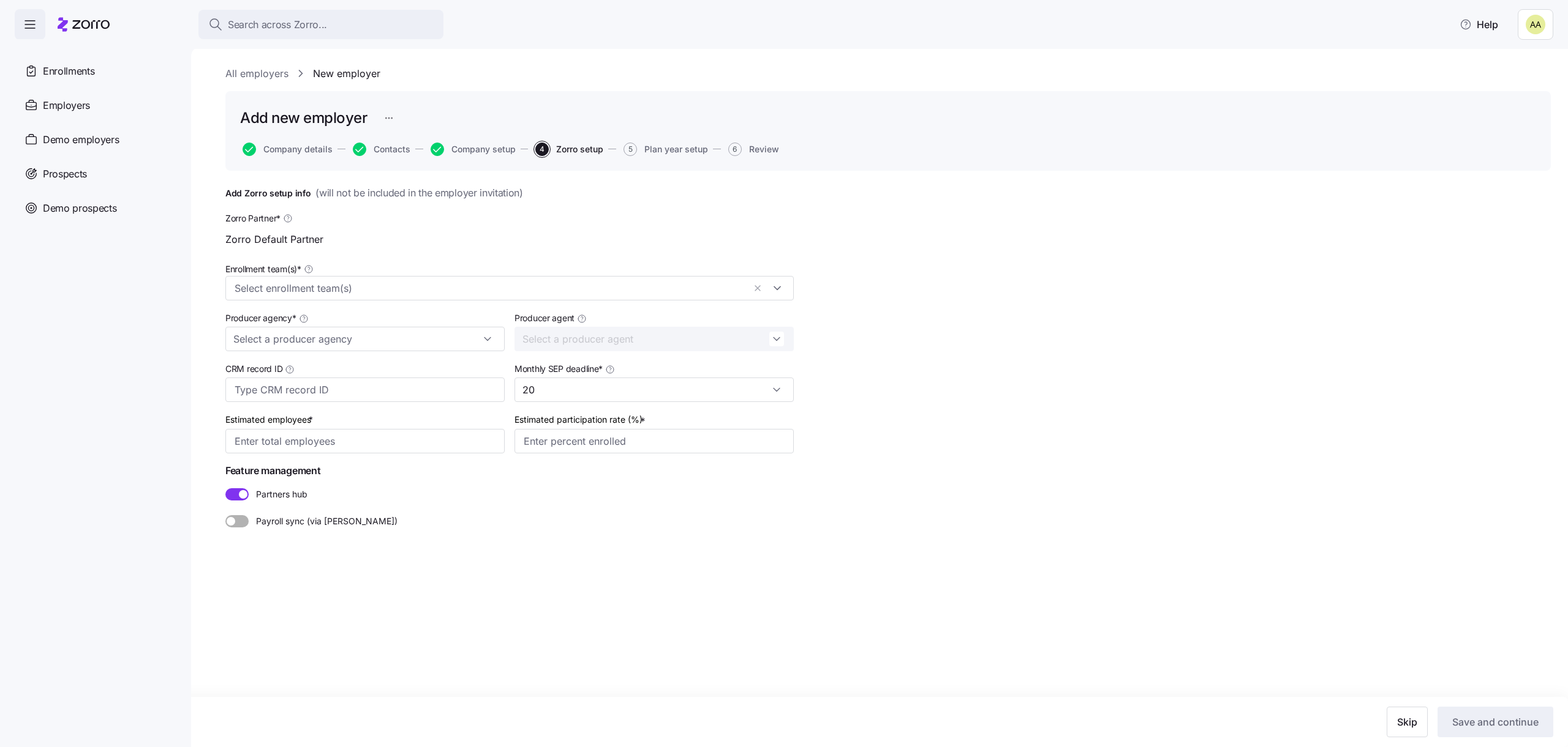
click at [362, 250] on div "Zorro Default Partner" at bounding box center [509, 239] width 568 height 24
click at [361, 297] on div at bounding box center [509, 288] width 568 height 24
click at [341, 333] on div "Zorro Default Partner" at bounding box center [509, 341] width 562 height 22
click at [165, 344] on nav "Enrollments Employers Demo employers Prospects Demo prospects Agencies" at bounding box center [95, 393] width 191 height 708
click at [282, 344] on input "Producer agency *" at bounding box center [365, 339] width 279 height 24
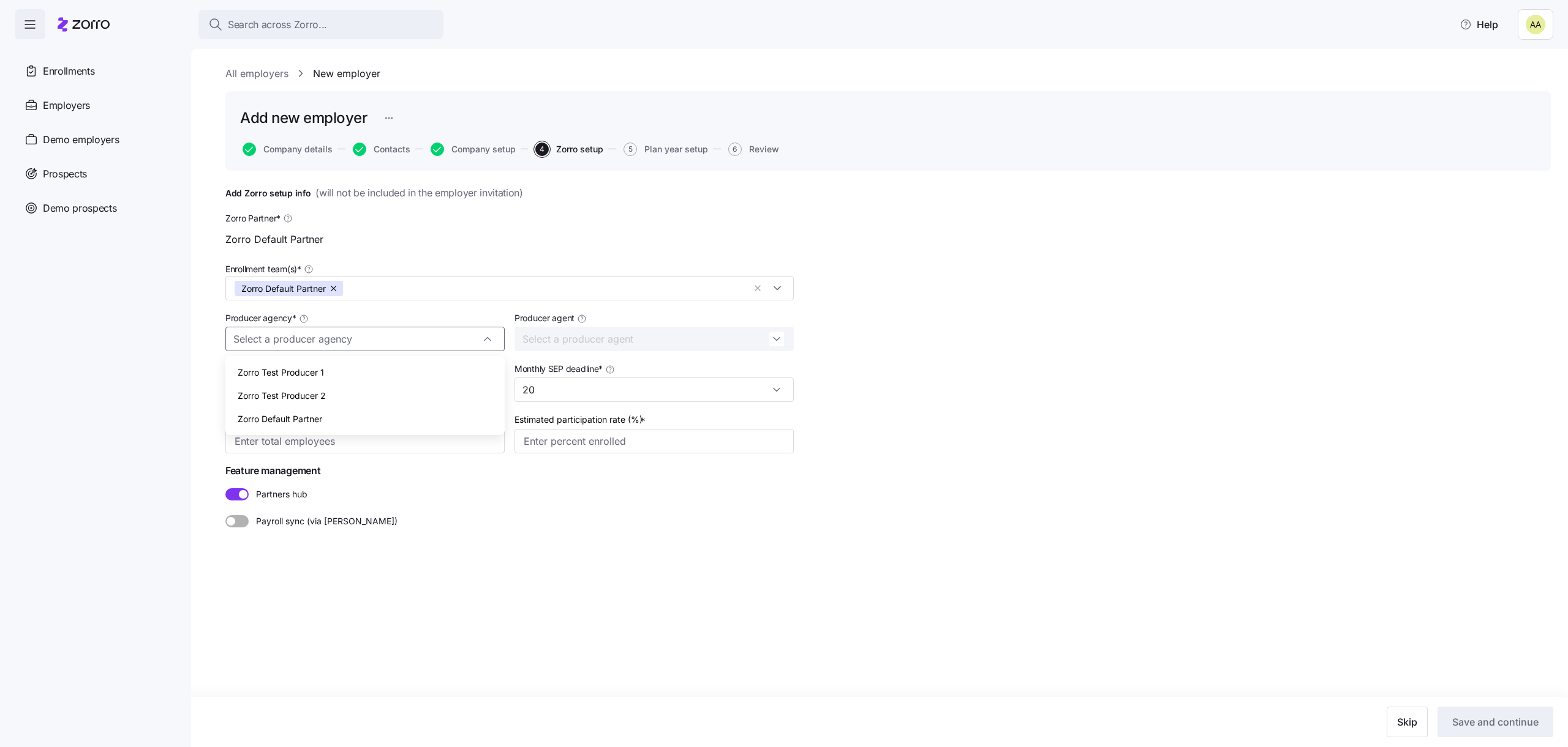
click at [282, 419] on span "Zorro Default Partner" at bounding box center [280, 419] width 85 height 13
type input "Zorro Default Partner"
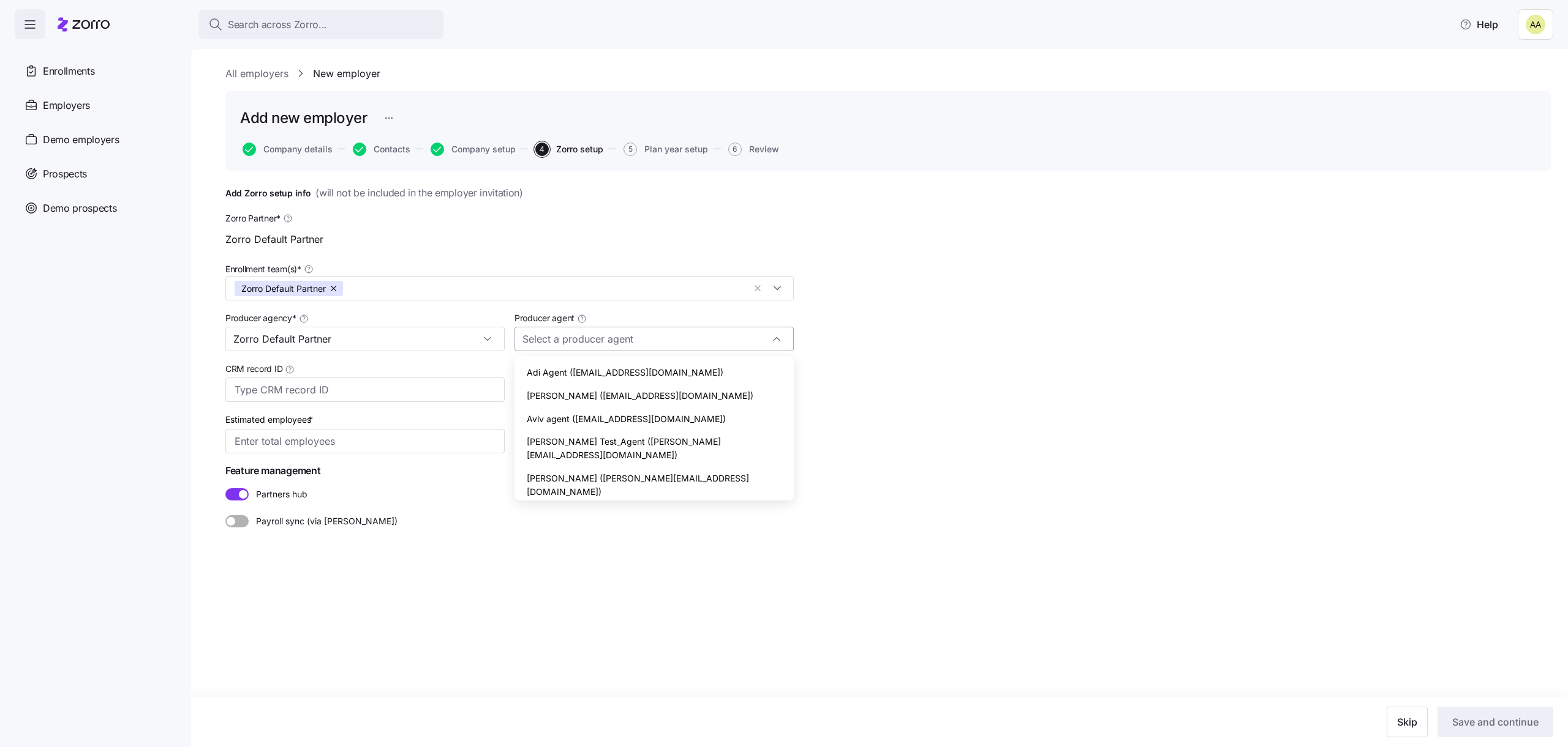
click at [552, 345] on input "Producer agent" at bounding box center [654, 339] width 279 height 24
click at [558, 377] on span "Adi Agent (adi.s+agent@myzorro.co)" at bounding box center [625, 373] width 197 height 13
type input "Adi Agent (adi.s+agent@myzorro.co)"
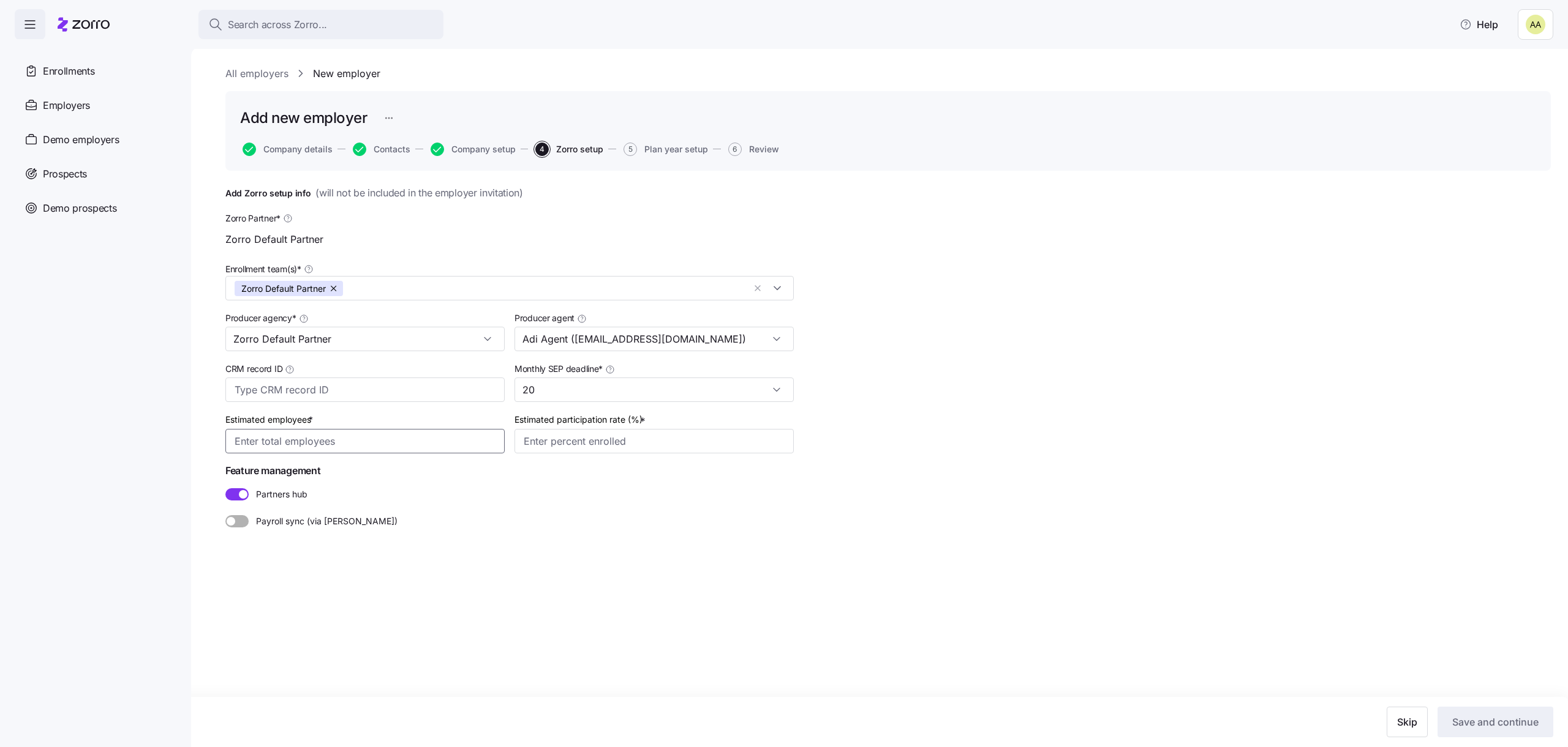
click at [414, 438] on input "Estimated employees *" at bounding box center [365, 441] width 279 height 24
type input "100"
type input "80%"
click at [1531, 734] on button "Save and continue" at bounding box center [1496, 722] width 116 height 30
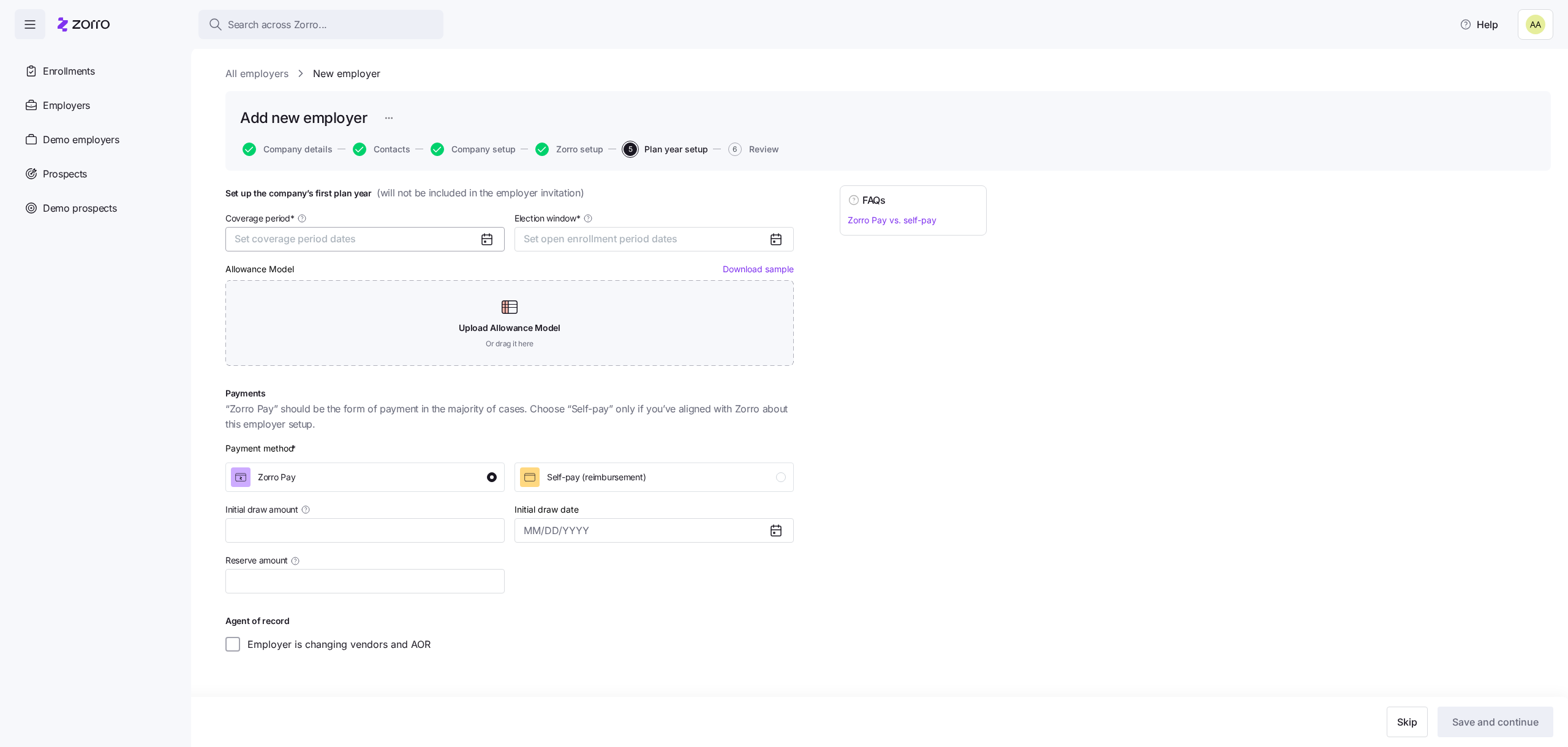
click at [470, 228] on button "Set coverage period dates" at bounding box center [365, 239] width 279 height 24
click at [281, 298] on button "Jan" at bounding box center [267, 308] width 61 height 26
click at [383, 389] on button "Dec" at bounding box center [390, 387] width 61 height 26
click at [621, 233] on span "Set open enrollment period dates" at bounding box center [600, 239] width 154 height 13
click at [583, 324] on button "1" at bounding box center [591, 329] width 26 height 26
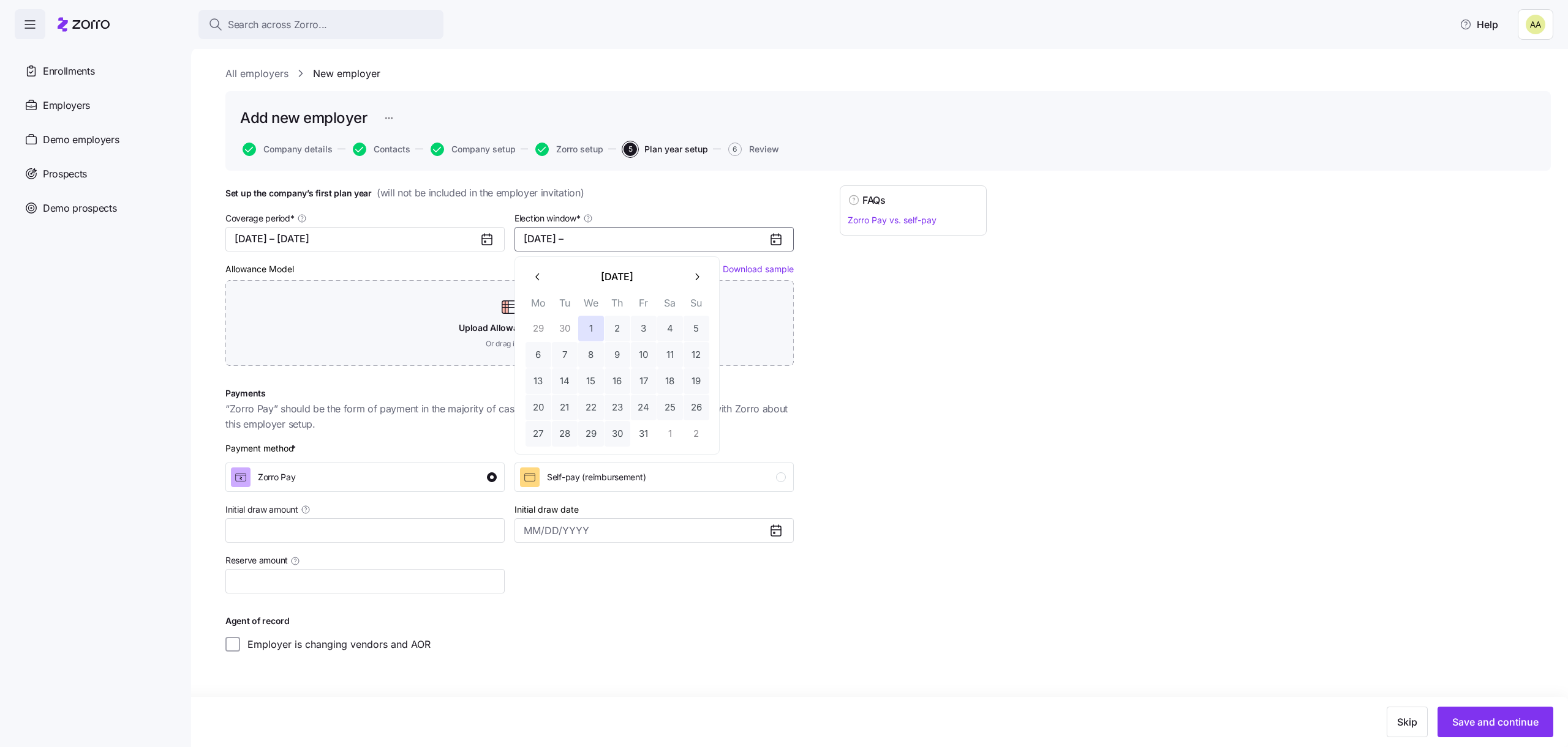
click at [631, 434] on td "31" at bounding box center [643, 433] width 26 height 26
click at [637, 434] on button "31" at bounding box center [643, 434] width 26 height 26
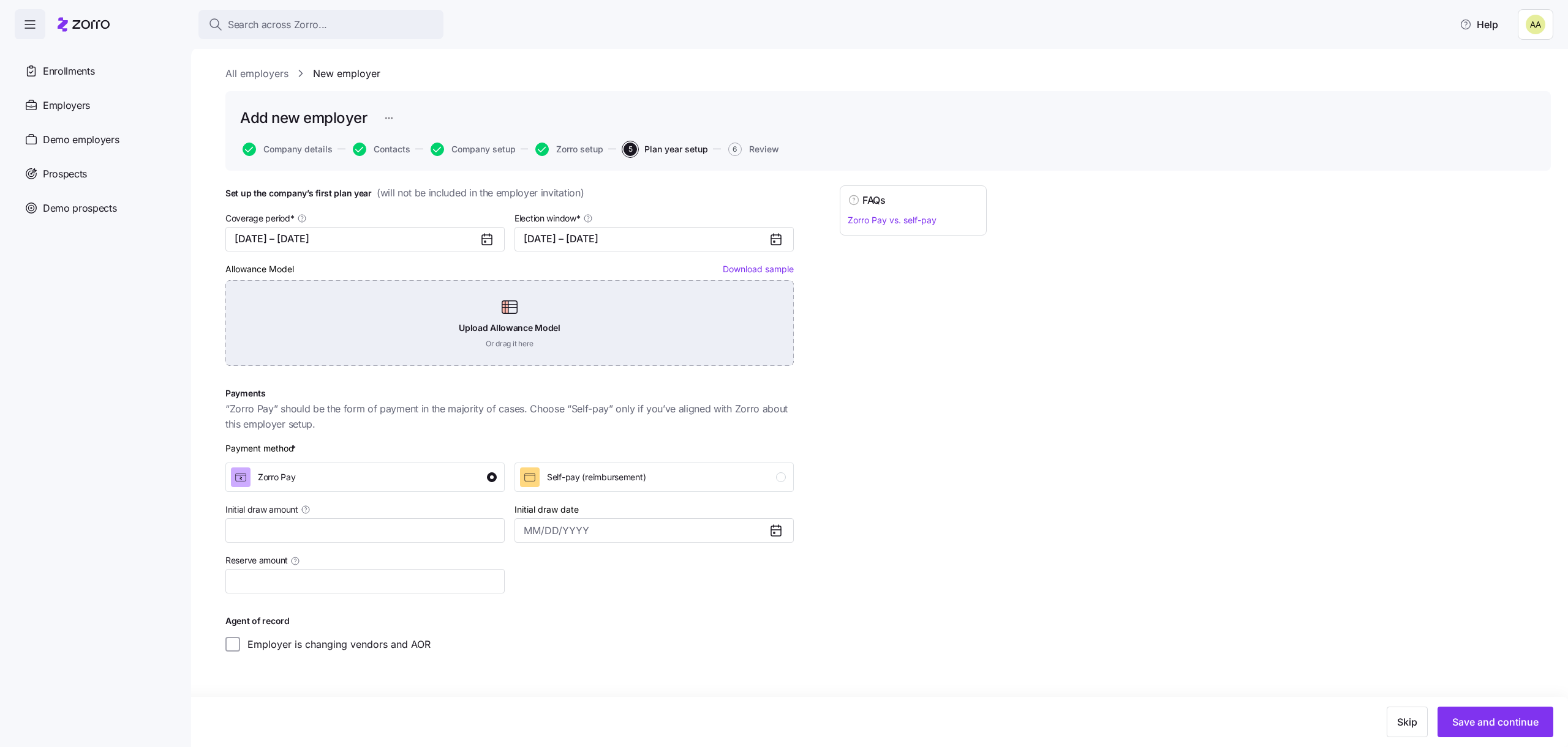
click at [483, 295] on div "Upload Allowance Model Or drag it here" at bounding box center [509, 324] width 568 height 86
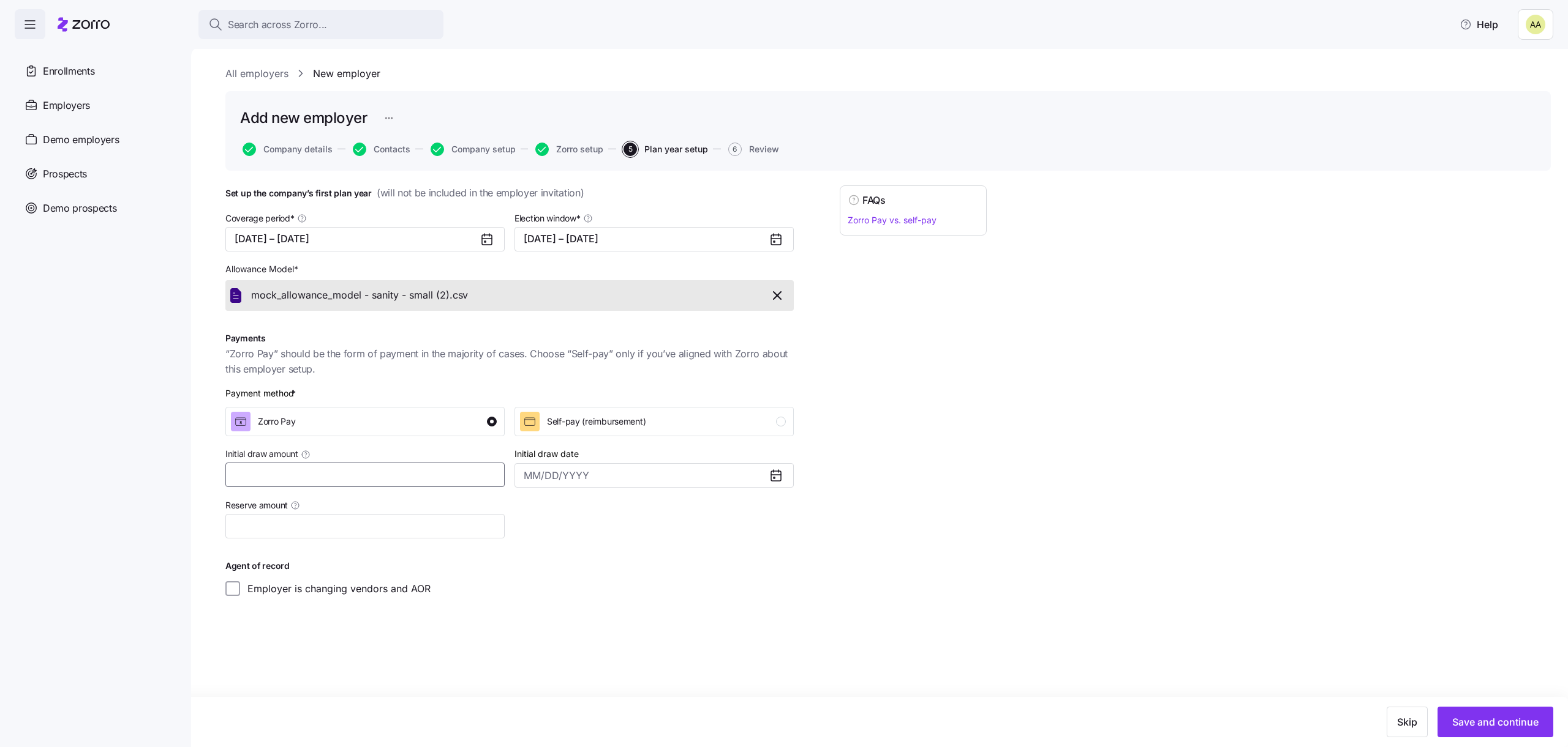
click at [362, 476] on input "Initial draw amount" at bounding box center [365, 475] width 279 height 24
type input "$100"
click at [389, 595] on label "Employer is changing vendors and AOR" at bounding box center [335, 588] width 191 height 14
click at [240, 595] on input "Employer is changing vendors and AOR" at bounding box center [232, 588] width 14 height 14
checkbox input "true"
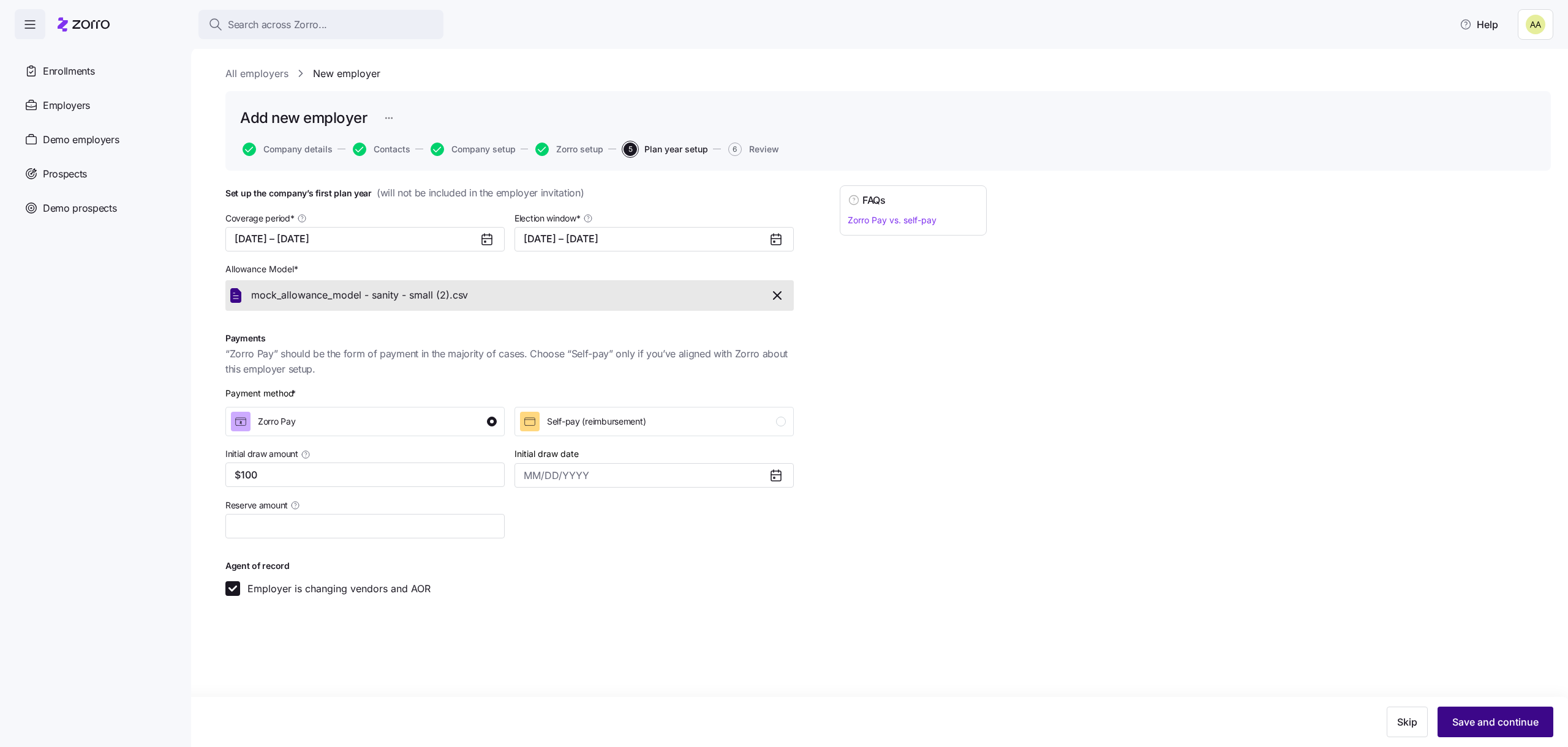
click at [1478, 712] on button "Save and continue" at bounding box center [1496, 722] width 116 height 30
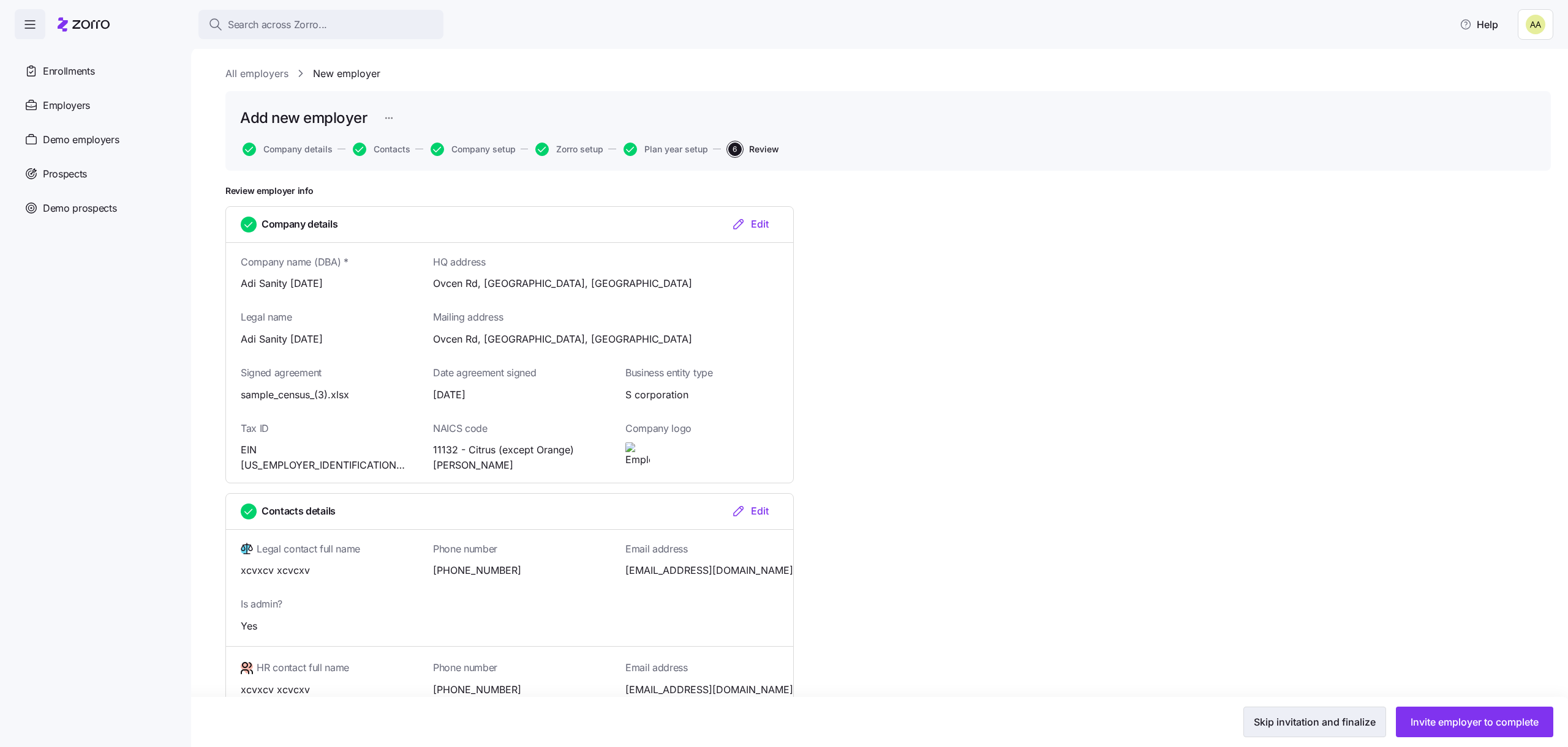
click at [1320, 728] on span "Skip invitation and finalize" at bounding box center [1314, 722] width 122 height 14
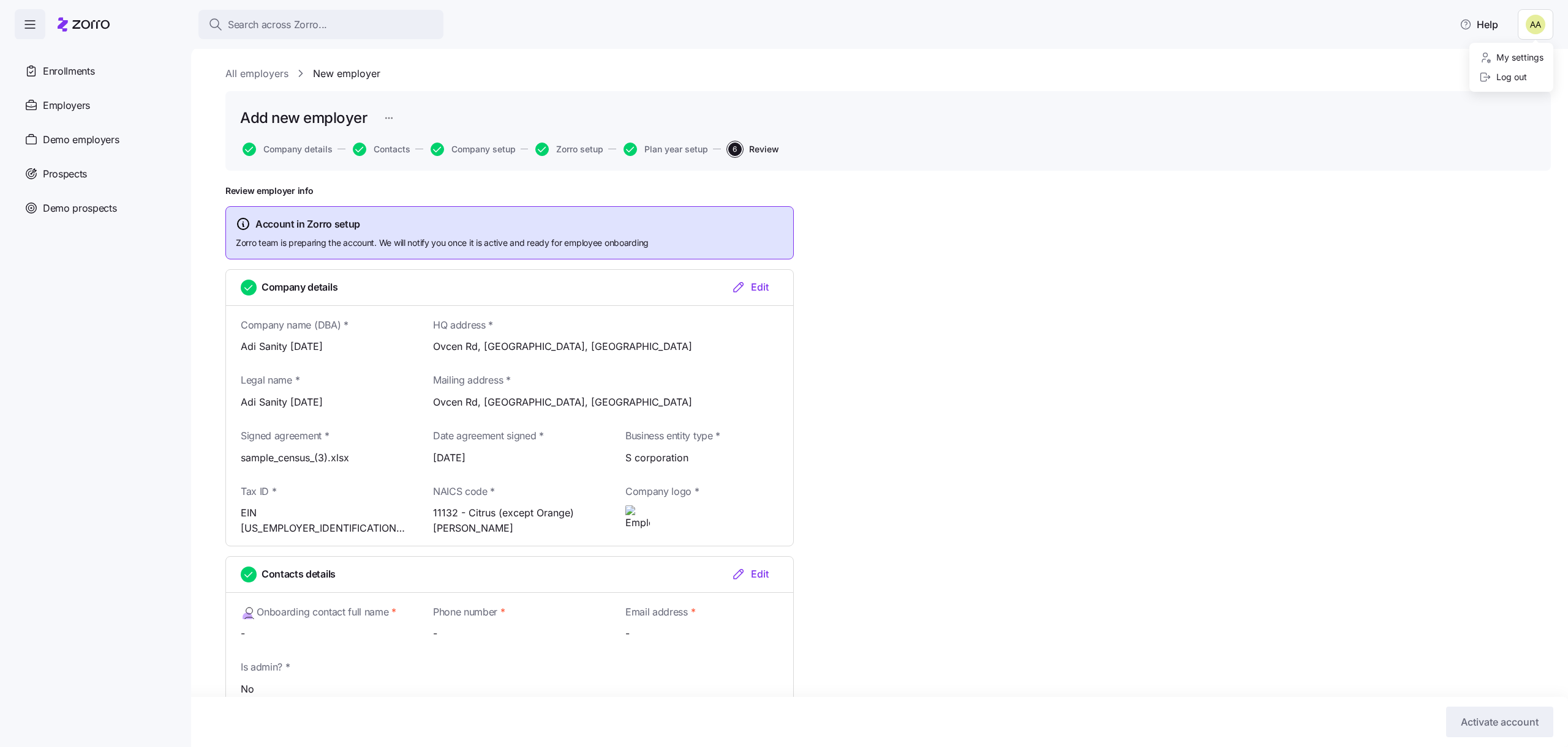
click at [1526, 30] on html "Search across Zorro... Help Enrollments Employers Demo employers Prospects Demo…" at bounding box center [784, 370] width 1568 height 740
click at [1512, 79] on div "Log out" at bounding box center [1502, 77] width 48 height 13
